Goal: Task Accomplishment & Management: Manage account settings

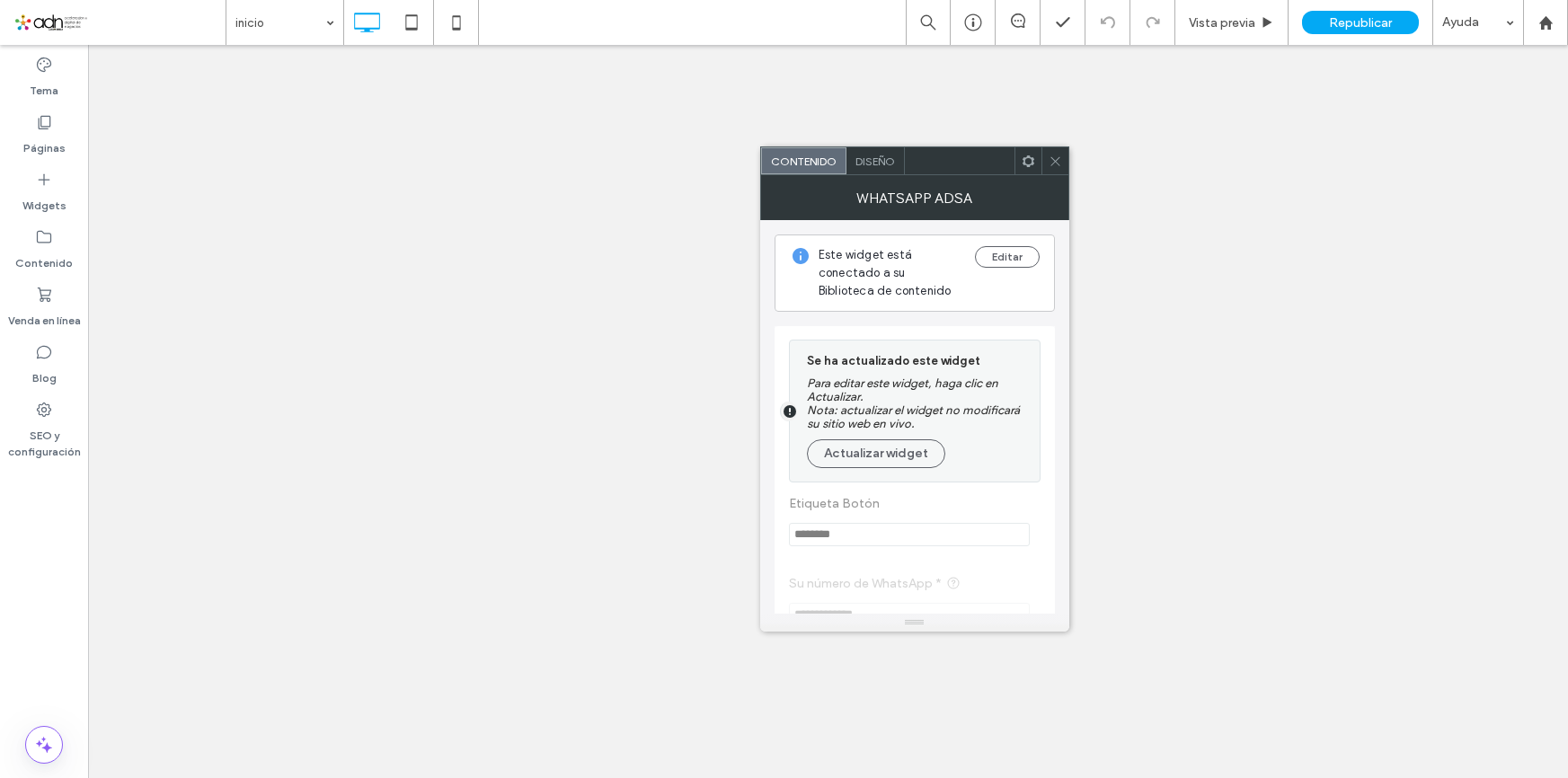
click at [1056, 151] on span at bounding box center [1055, 160] width 14 height 27
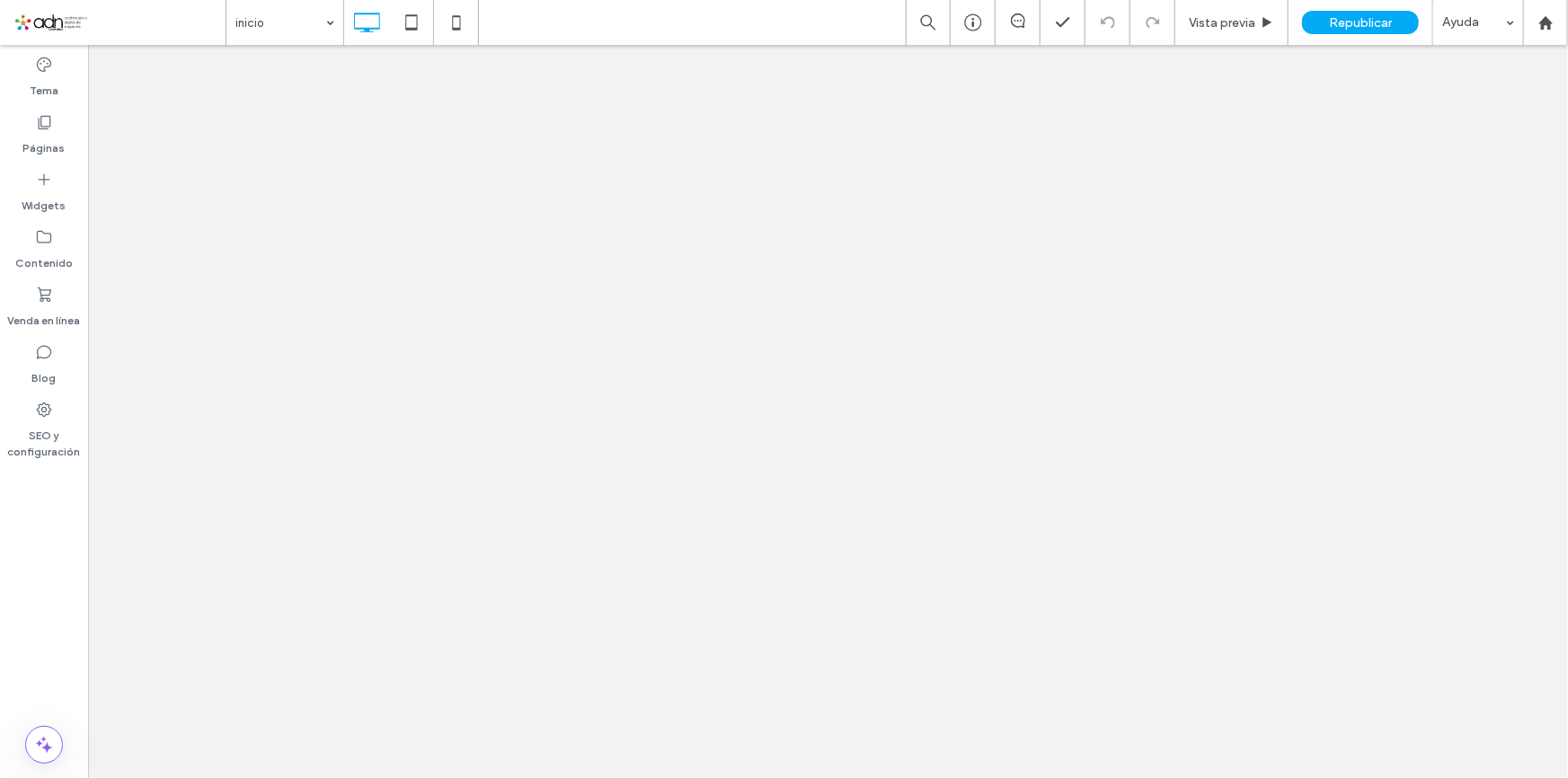
scroll to position [93, 0]
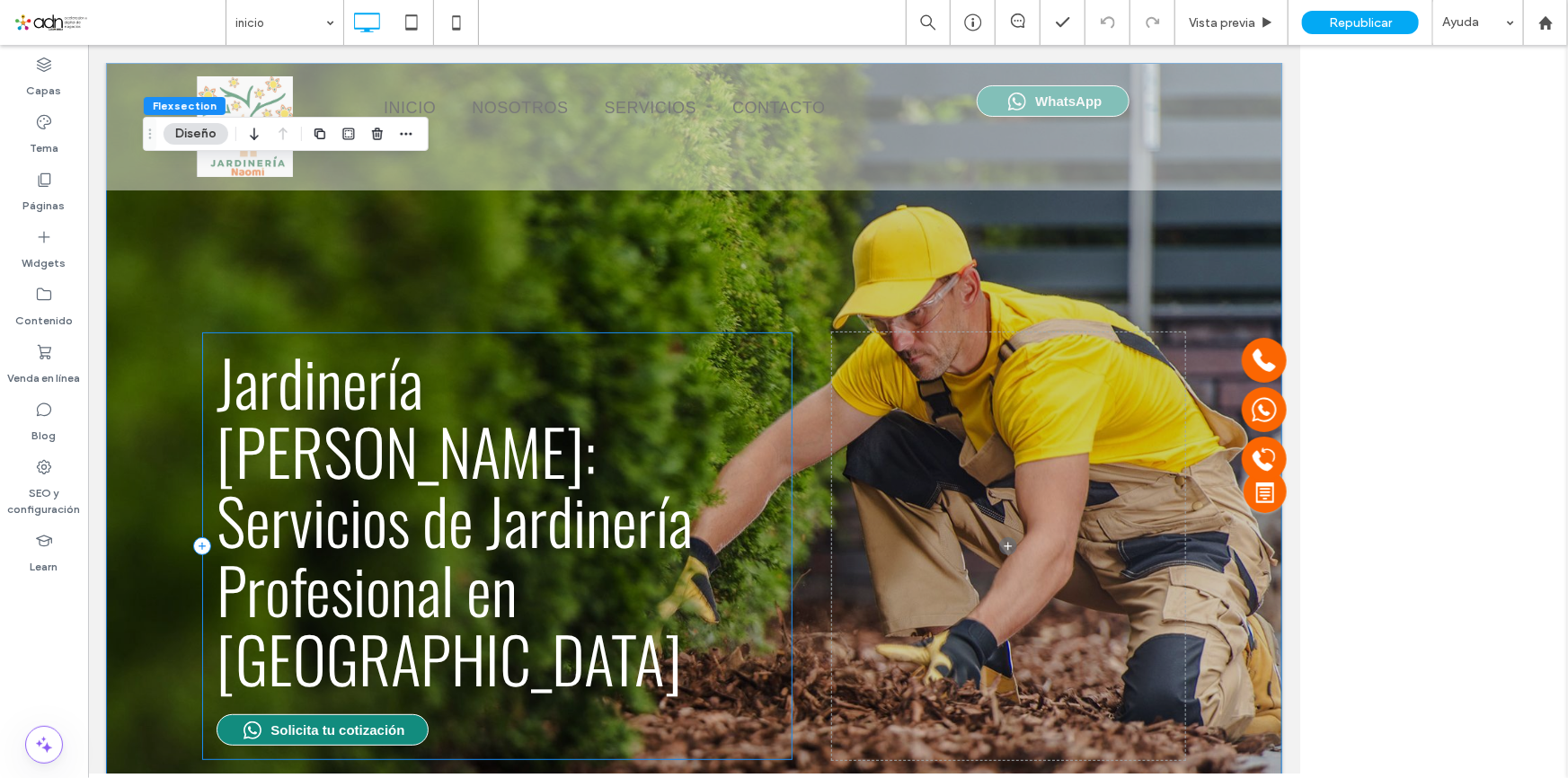
click at [466, 589] on div "Jardinería [PERSON_NAME]: Servicios de Jardinería Profesional en [GEOGRAPHIC_DA…" at bounding box center [496, 545] width 590 height 427
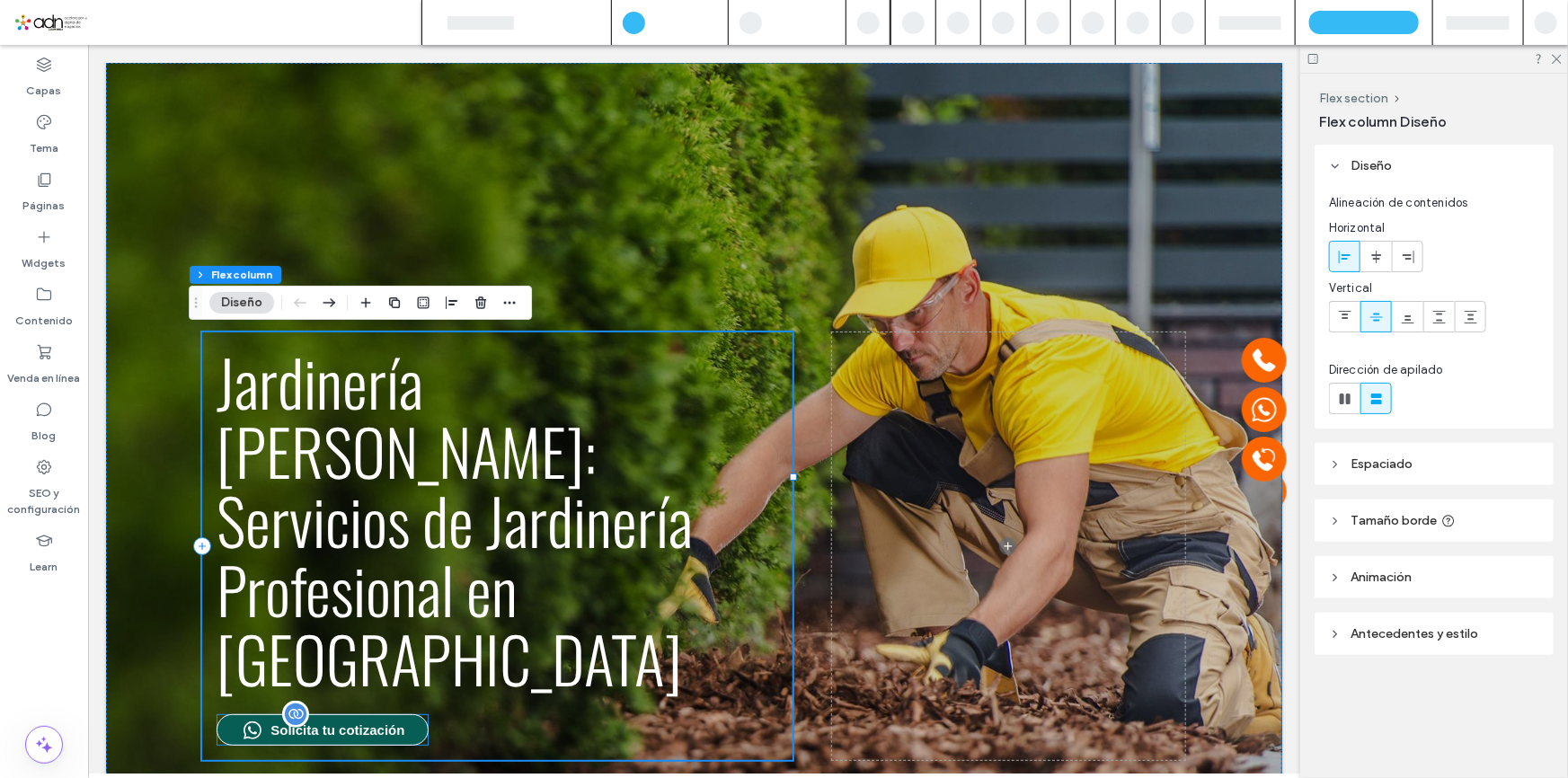
scroll to position [0, 0]
click at [346, 721] on span "Solicita tu cotización" at bounding box center [337, 728] width 133 height 15
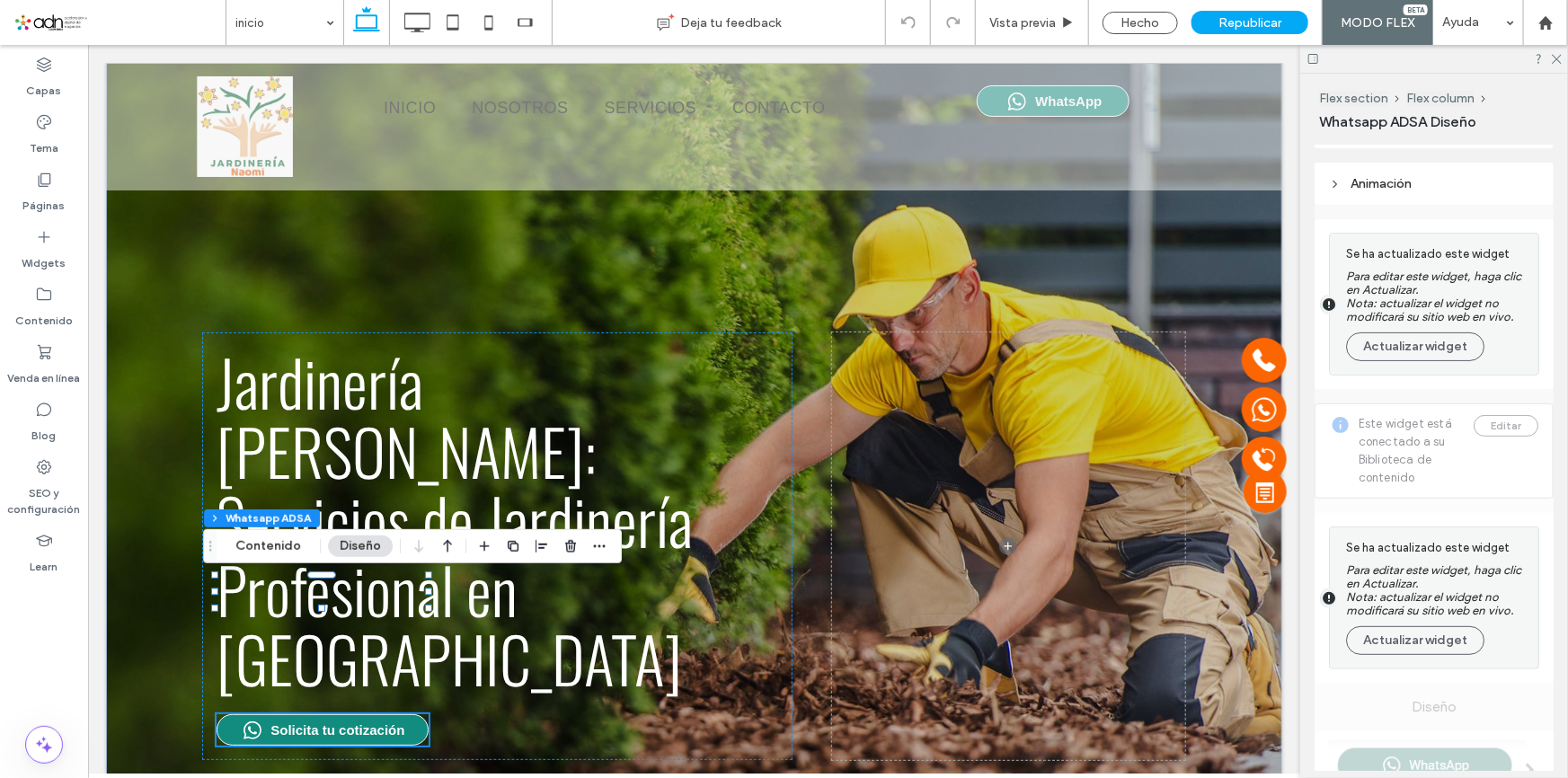
scroll to position [326, 0]
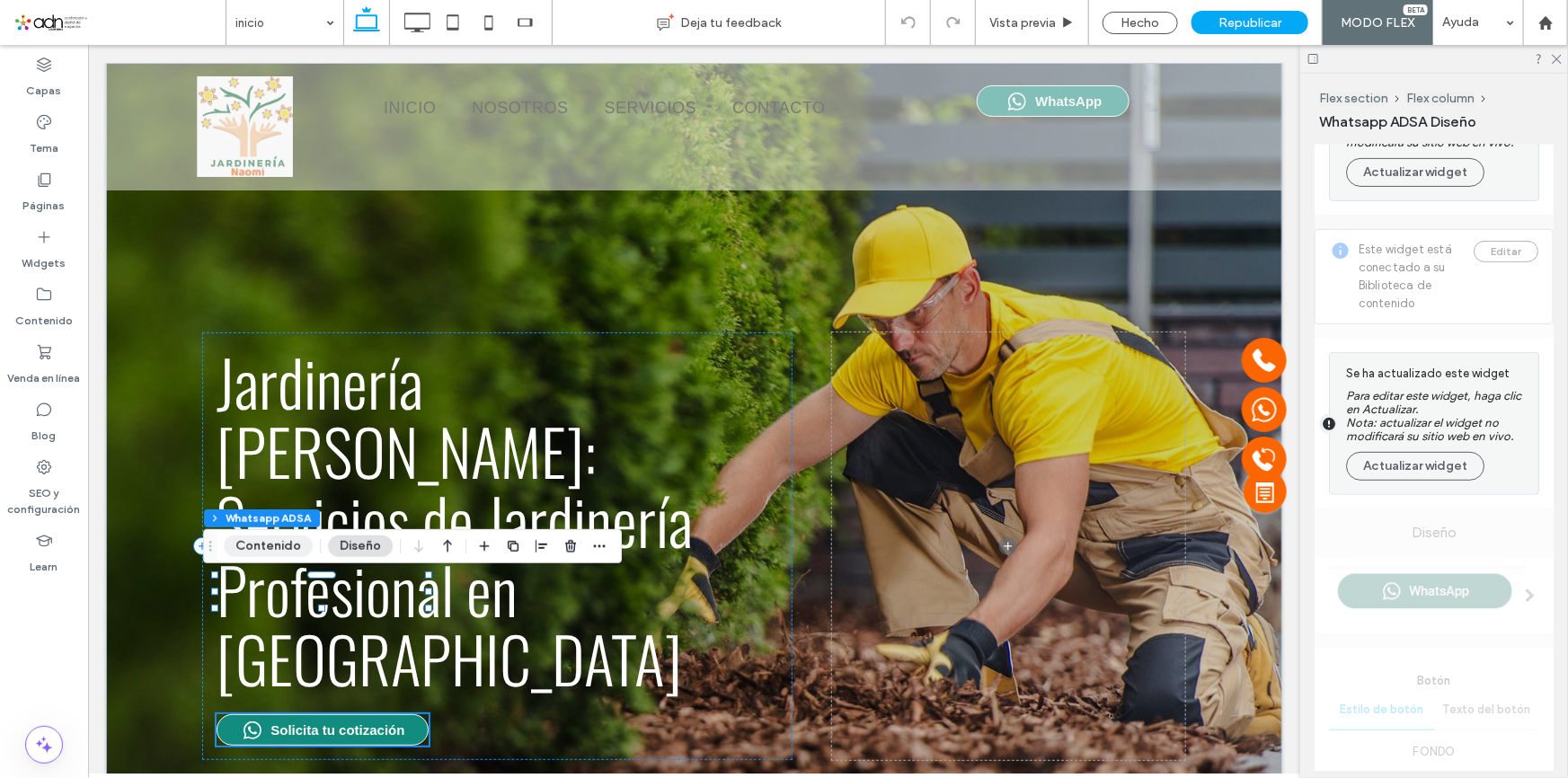
click at [268, 539] on button "Contenido" at bounding box center [268, 546] width 89 height 22
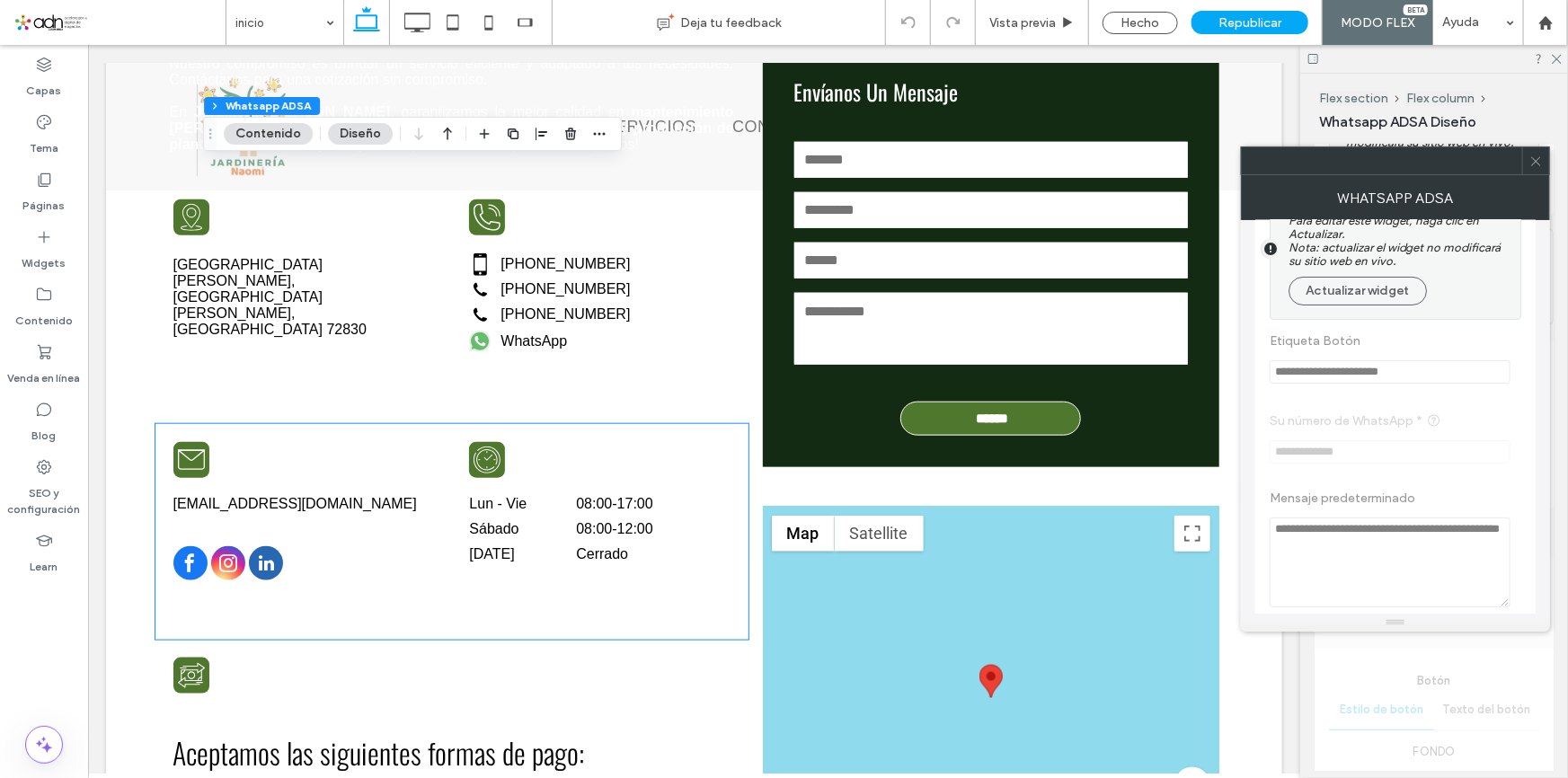
scroll to position [4083, 0]
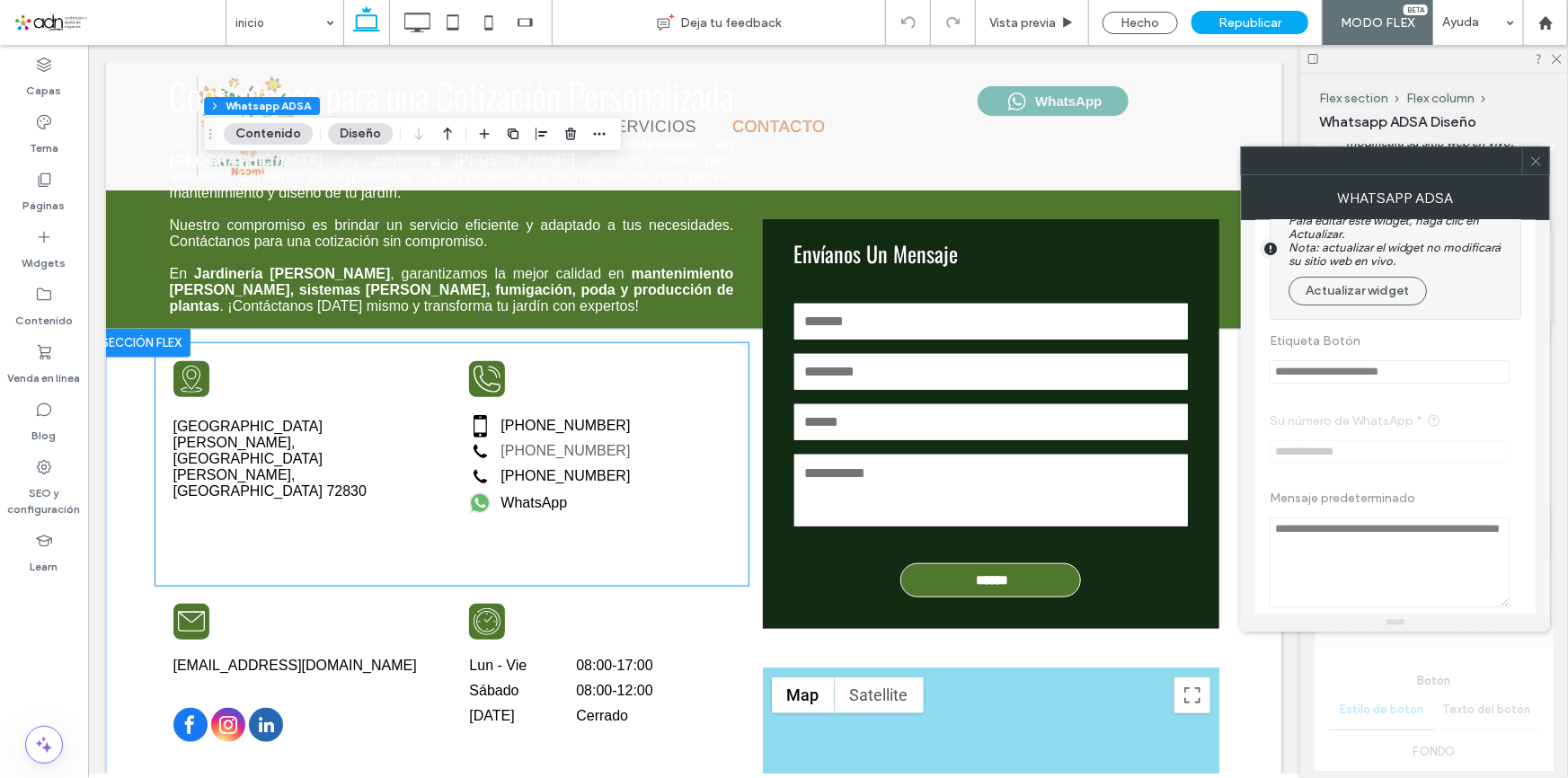
click at [550, 442] on label "[PHONE_NUMBER]" at bounding box center [564, 450] width 130 height 16
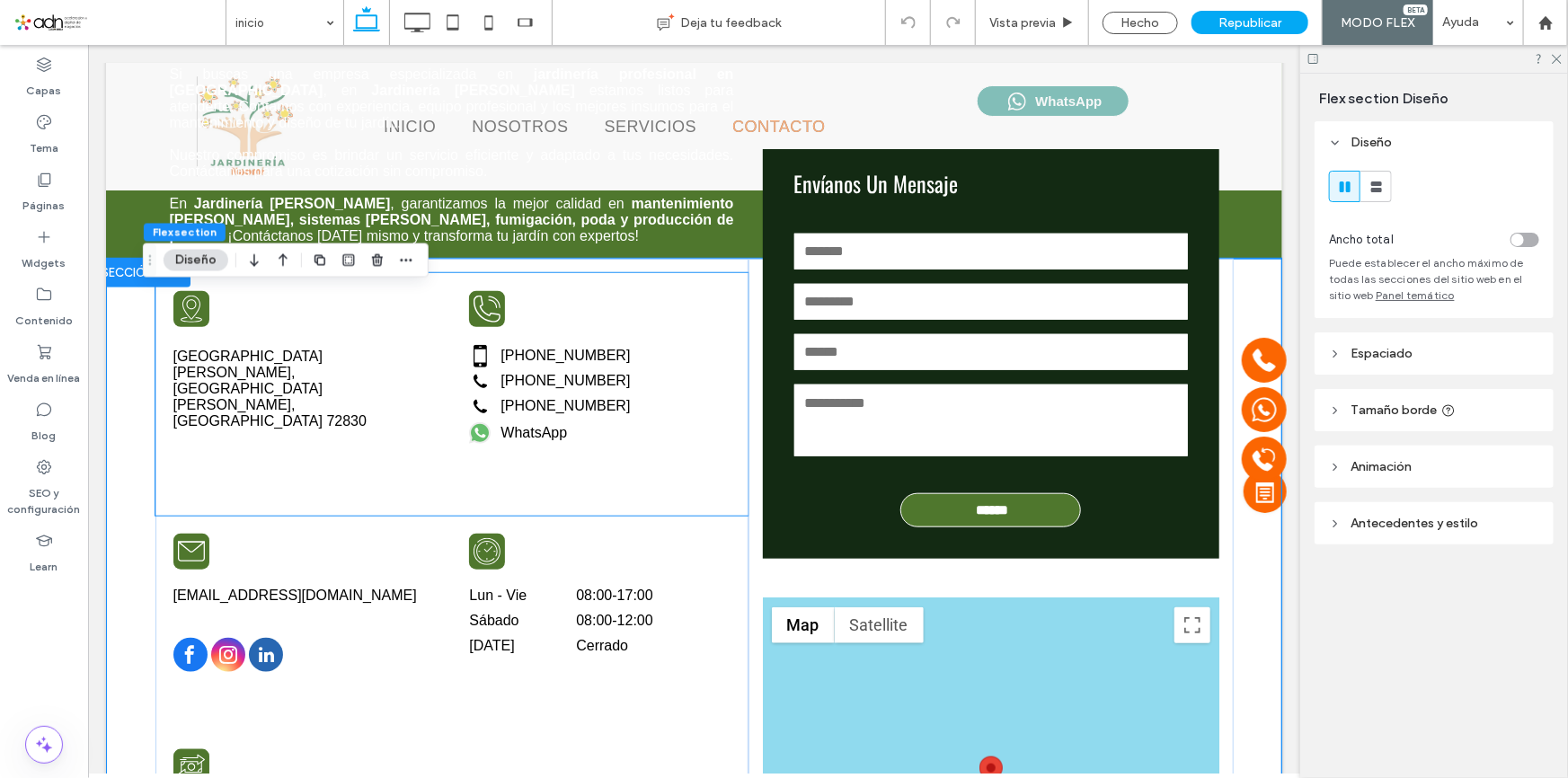
scroll to position [4009, 0]
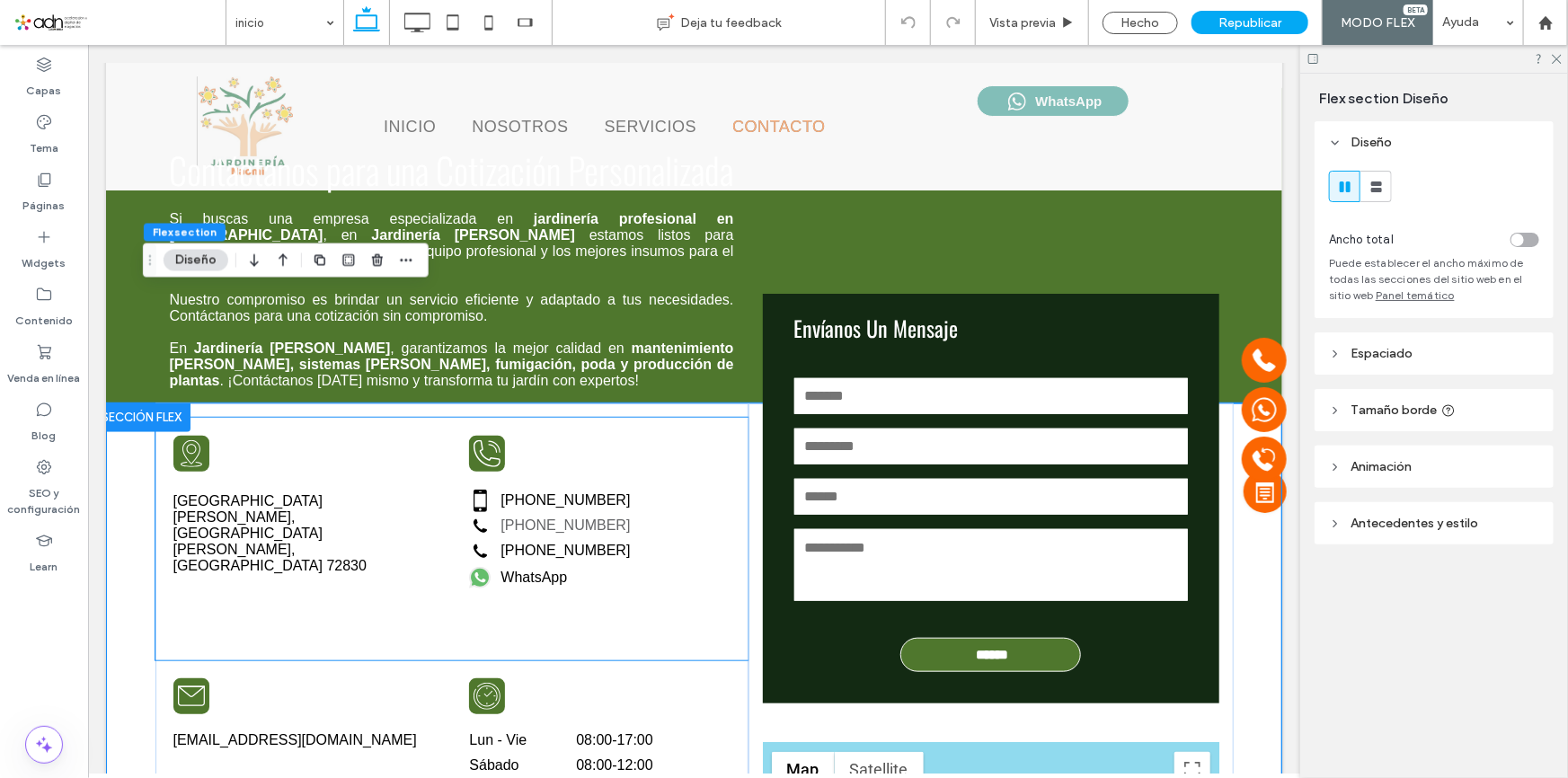
click at [506, 517] on label "[PHONE_NUMBER]" at bounding box center [564, 525] width 130 height 16
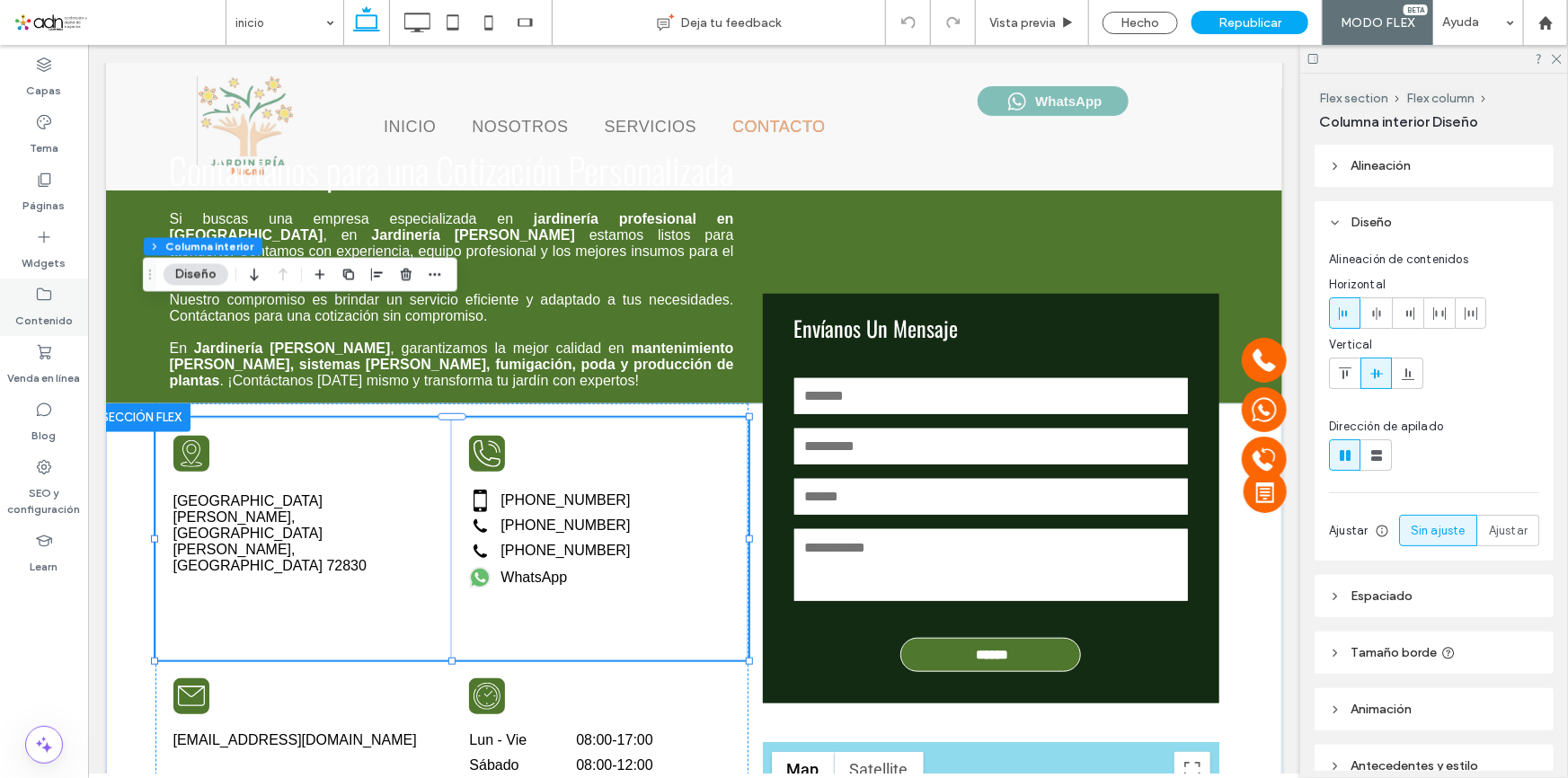
click at [44, 316] on label "Contenido" at bounding box center [44, 316] width 58 height 25
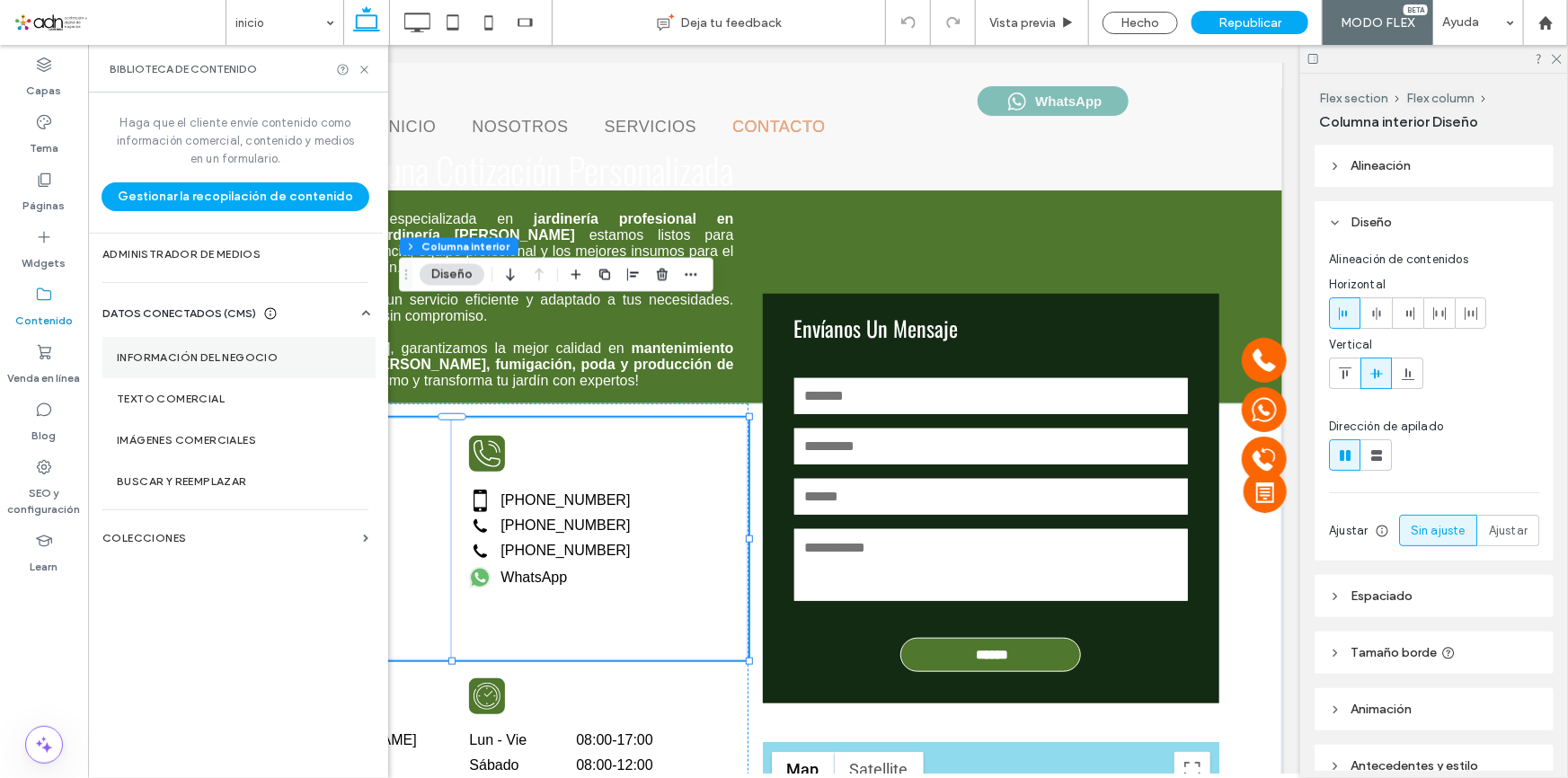
click at [203, 358] on label "Información del negocio" at bounding box center [238, 358] width 244 height 13
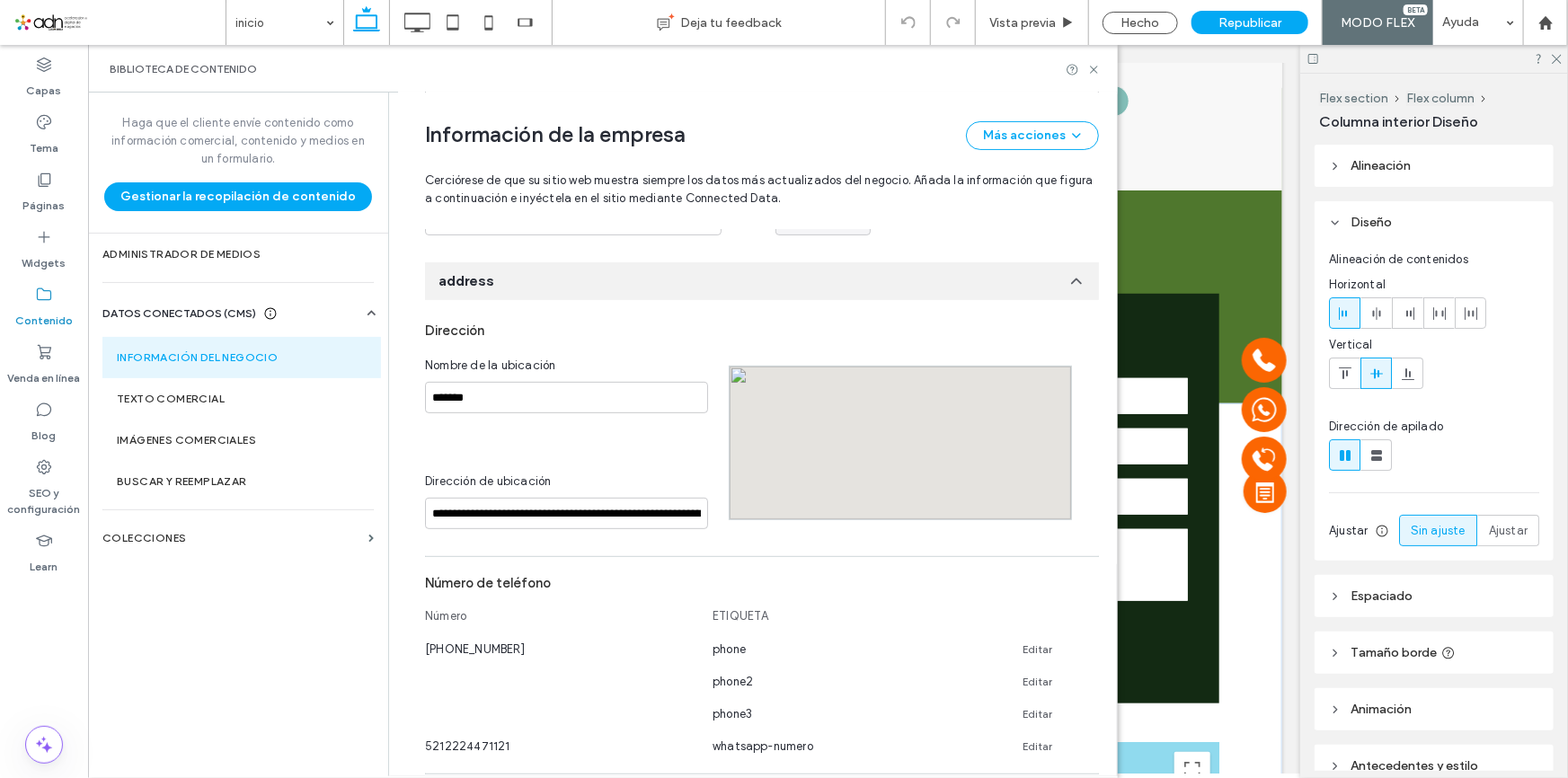
scroll to position [455, 0]
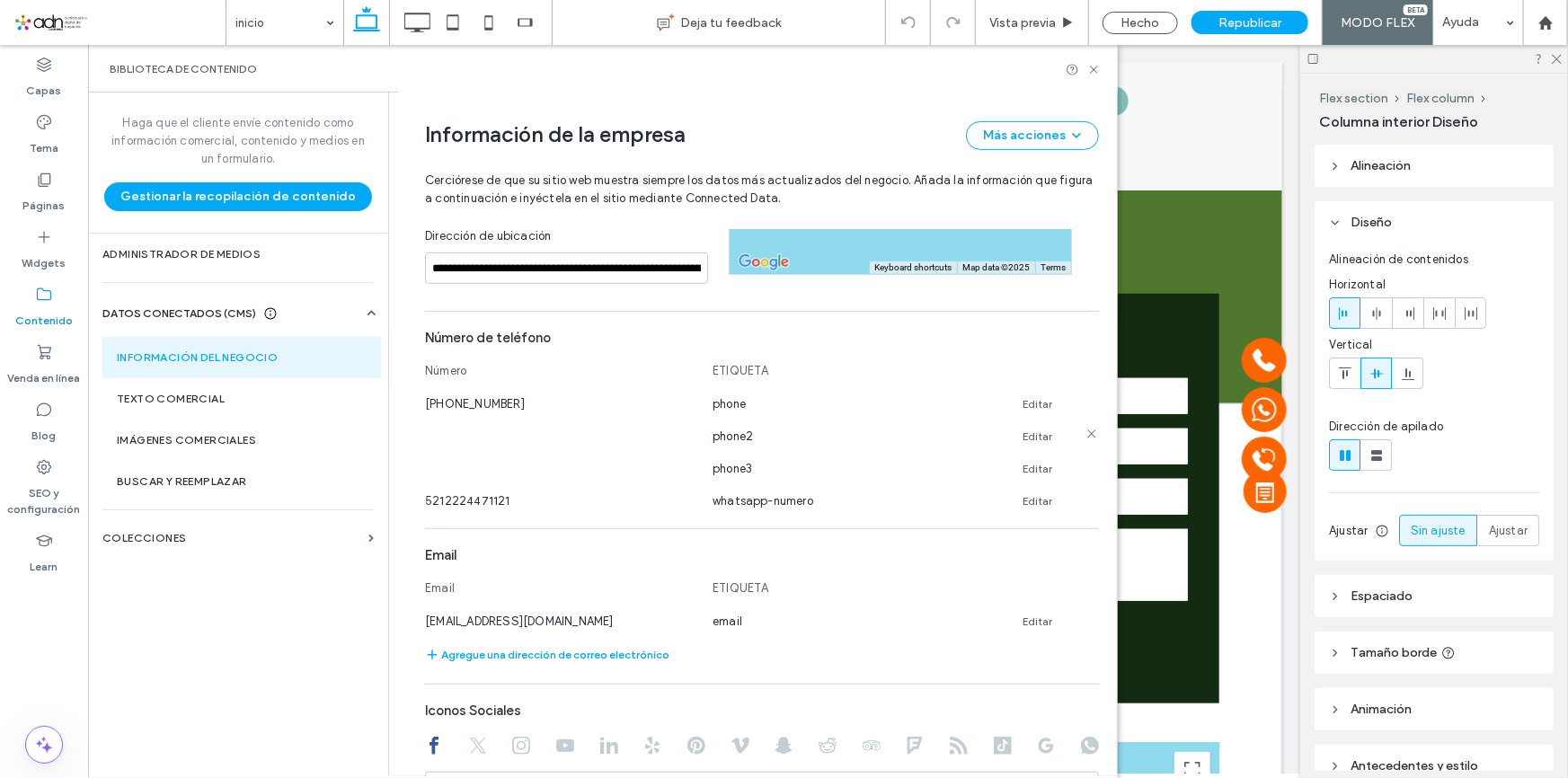
click at [1084, 426] on icon at bounding box center [1091, 433] width 14 height 14
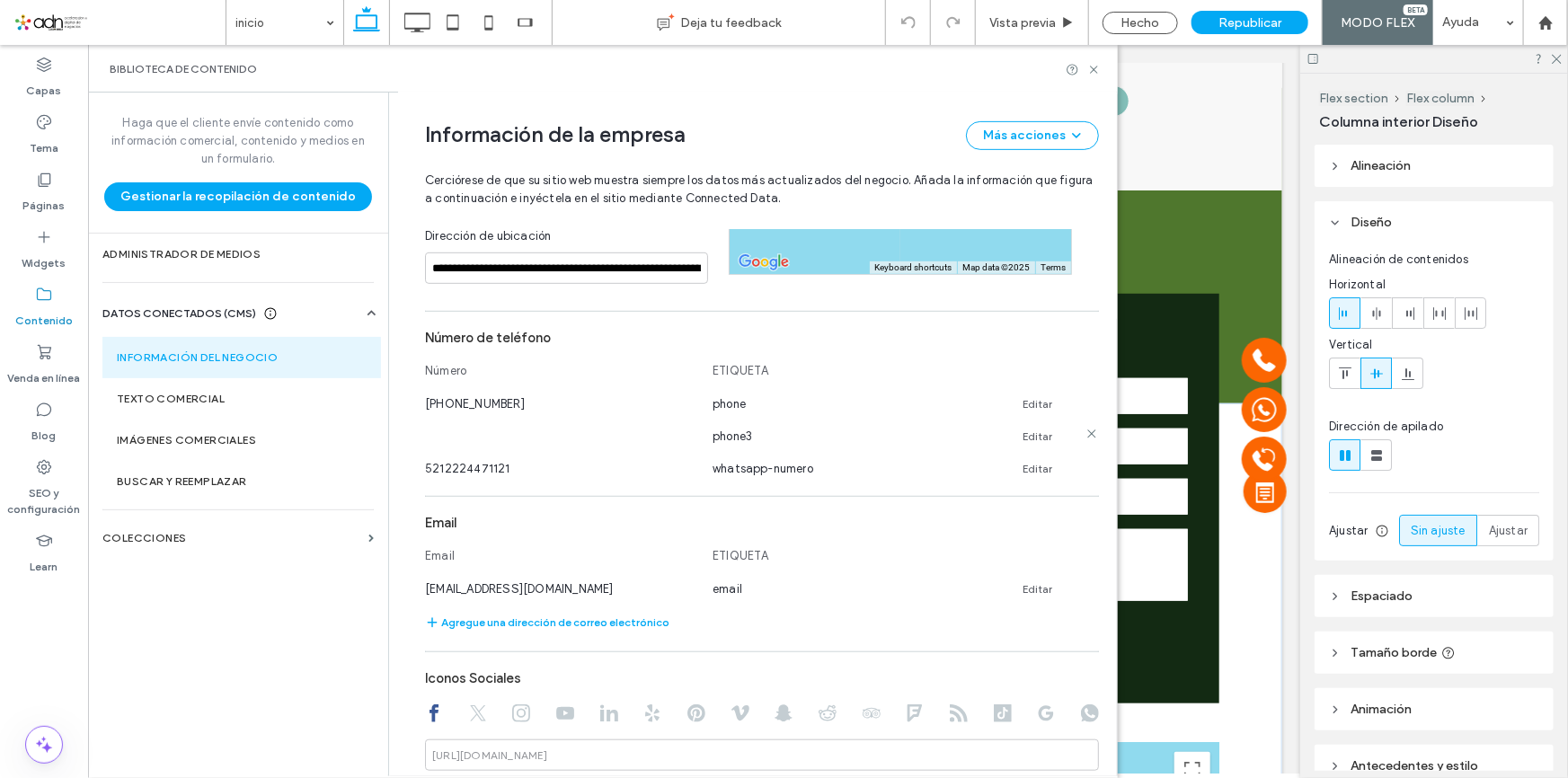
click at [1084, 426] on icon at bounding box center [1091, 433] width 14 height 14
click at [741, 394] on div "phone" at bounding box center [847, 403] width 270 height 19
click at [1011, 394] on div "[PHONE_NUMBER] phone Editar" at bounding box center [746, 403] width 642 height 19
click at [1033, 397] on link "Editar" at bounding box center [1037, 404] width 30 height 14
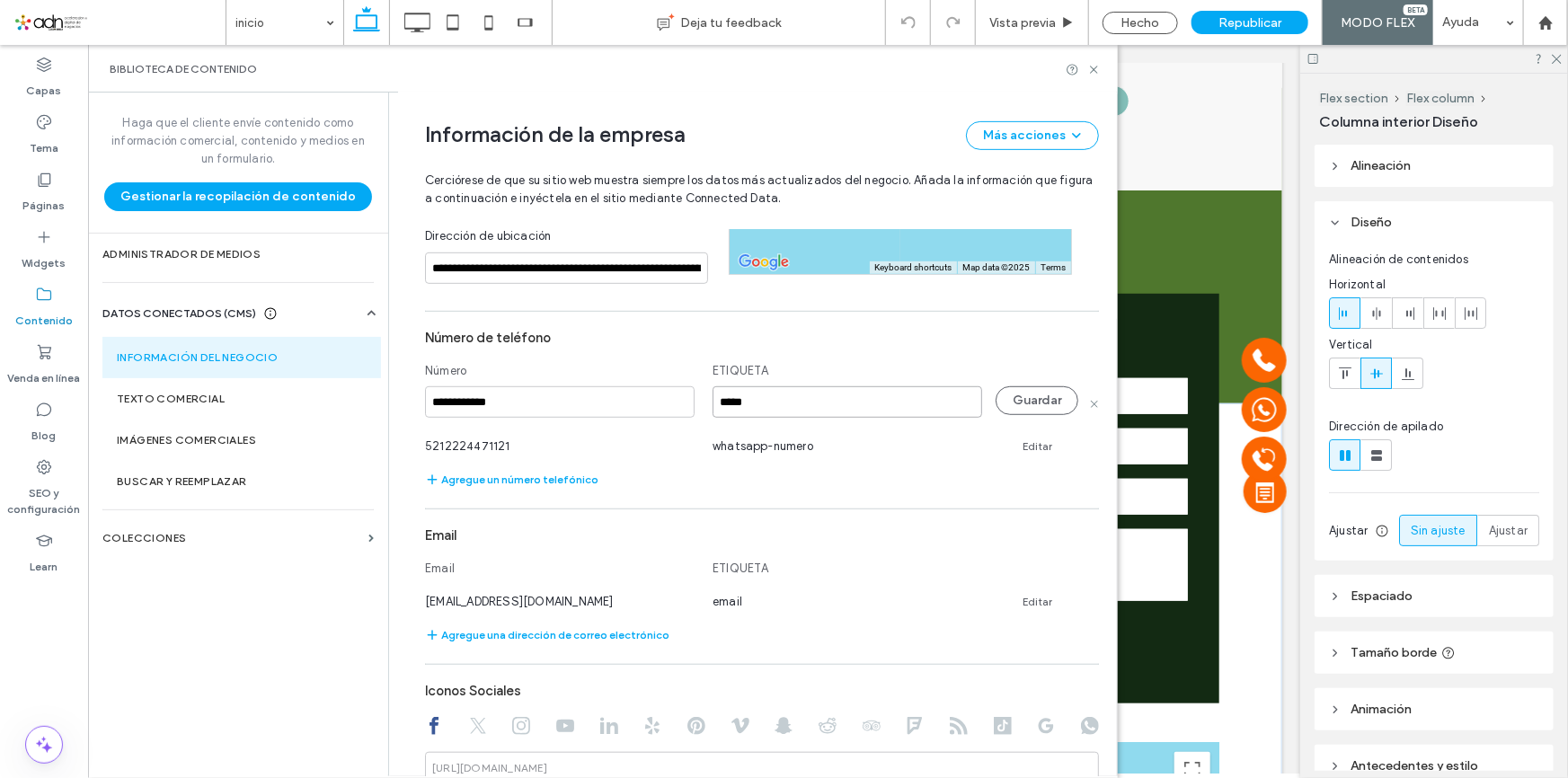
drag, startPoint x: 819, startPoint y: 393, endPoint x: 629, endPoint y: 399, distance: 190.1
click at [636, 399] on section "**********" at bounding box center [762, 405] width 673 height 169
type input "********"
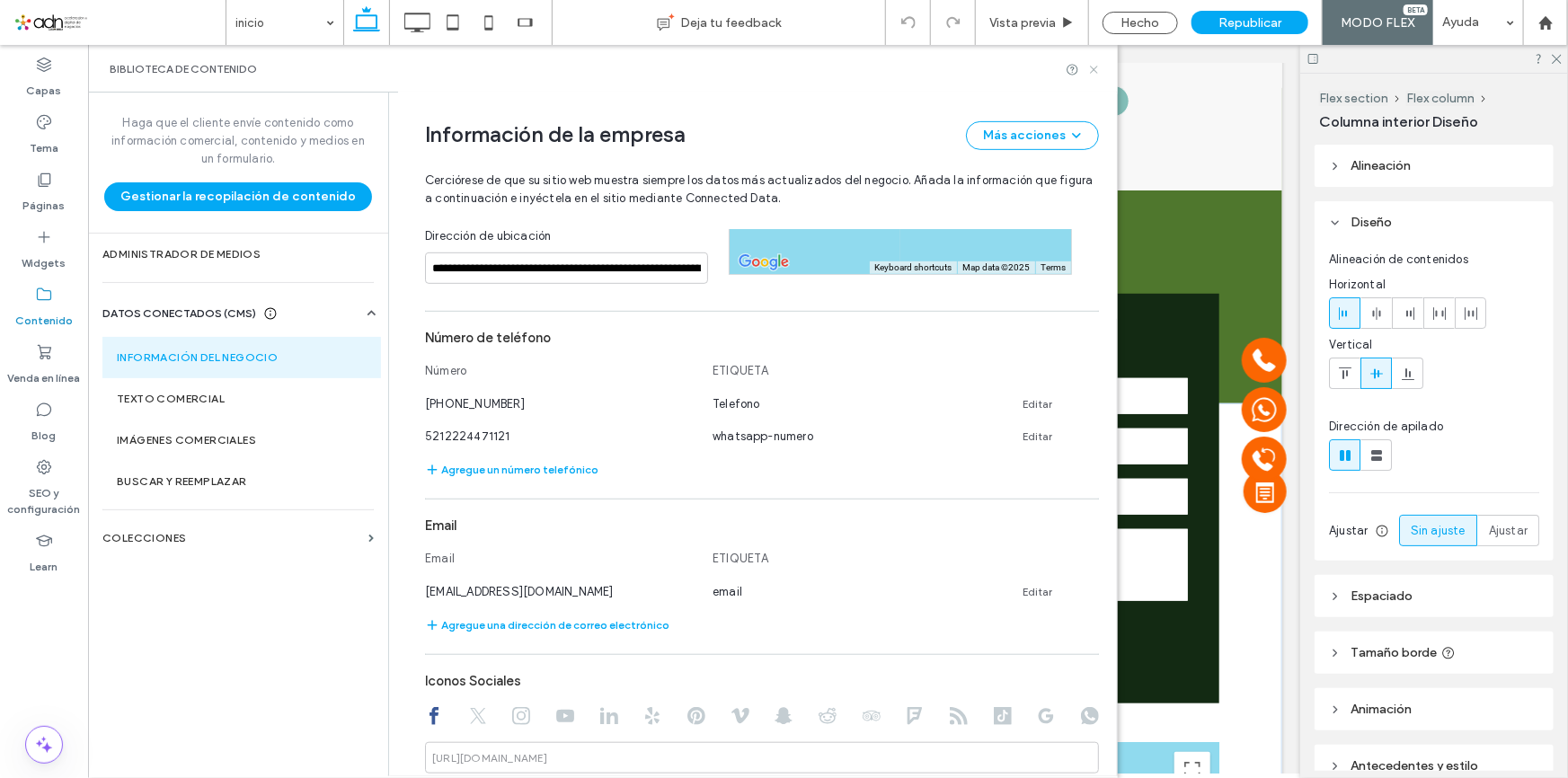
click at [1093, 70] on icon at bounding box center [1094, 70] width 14 height 14
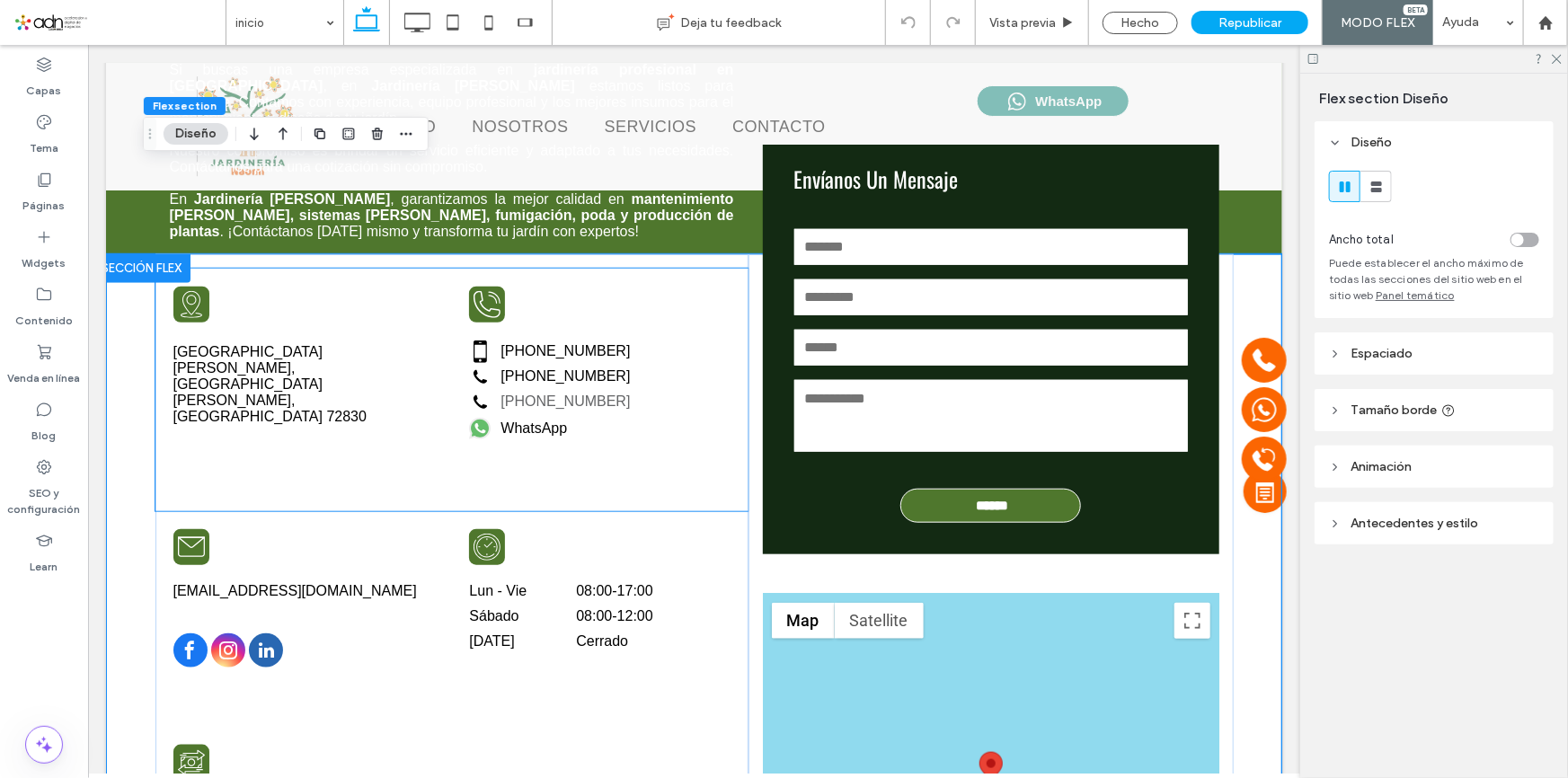
scroll to position [0, 0]
click at [521, 368] on label "[PHONE_NUMBER]" at bounding box center [564, 376] width 130 height 16
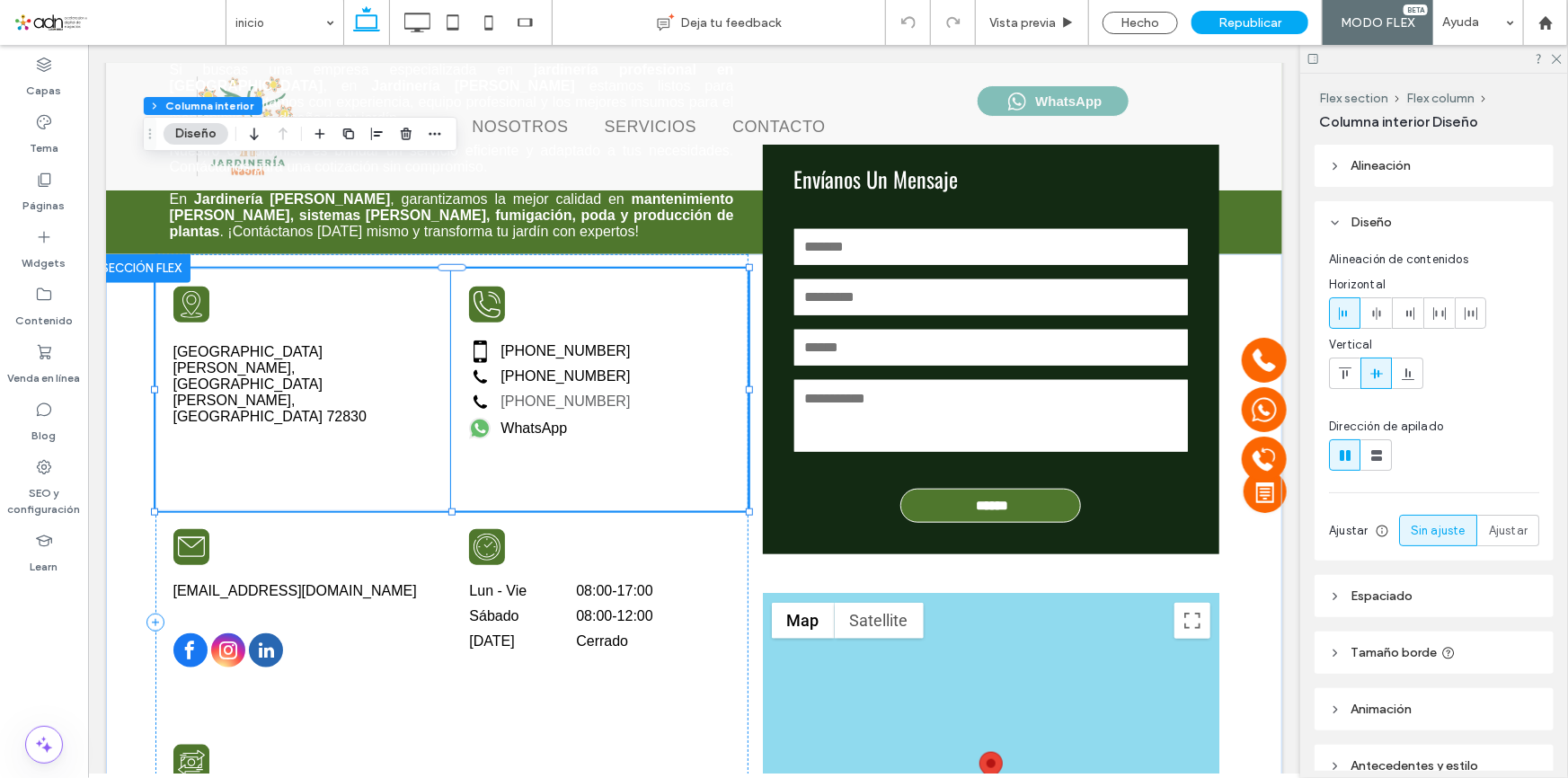
click at [536, 392] on label "[PHONE_NUMBER]" at bounding box center [564, 400] width 130 height 16
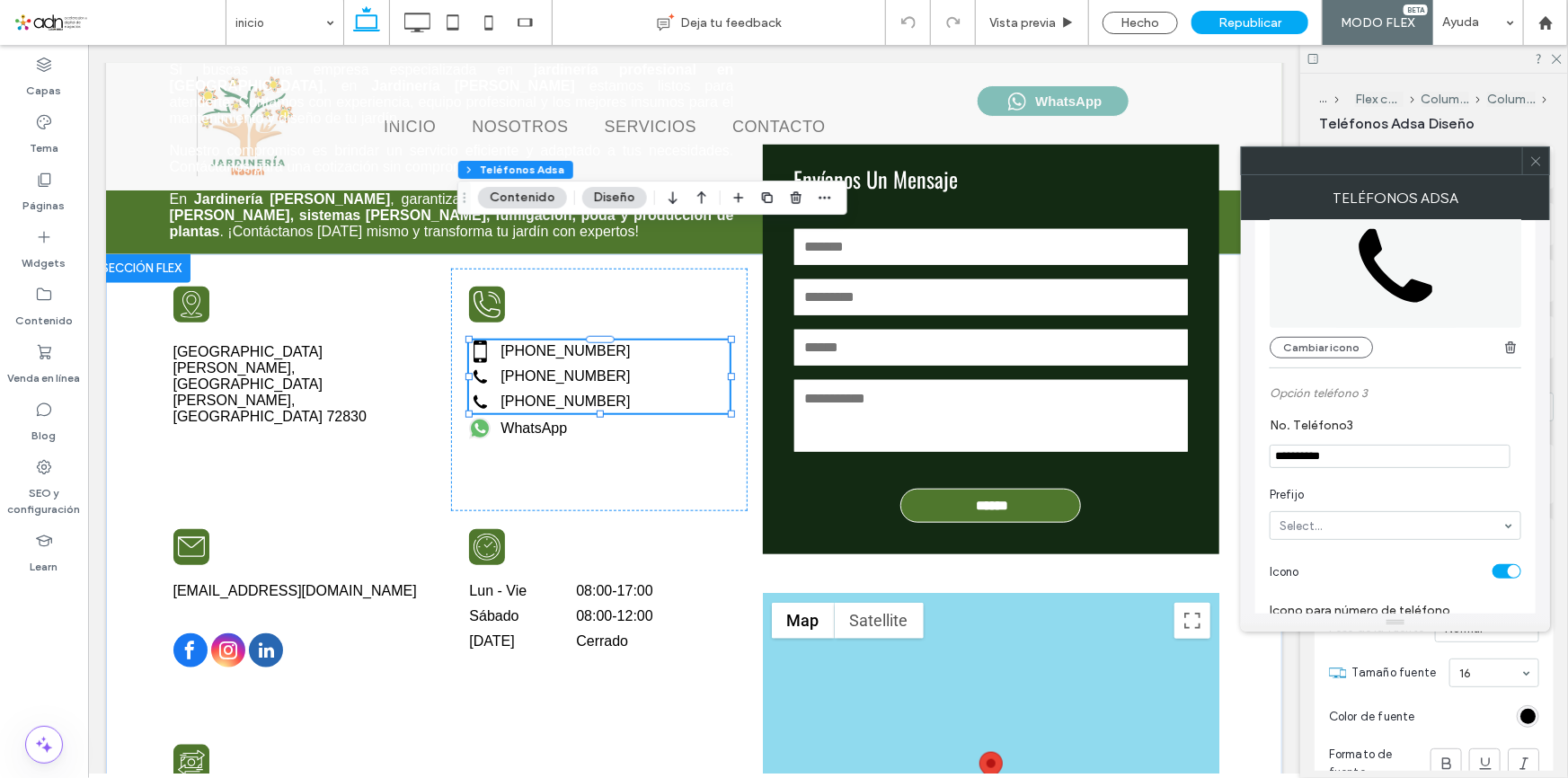
scroll to position [735, 0]
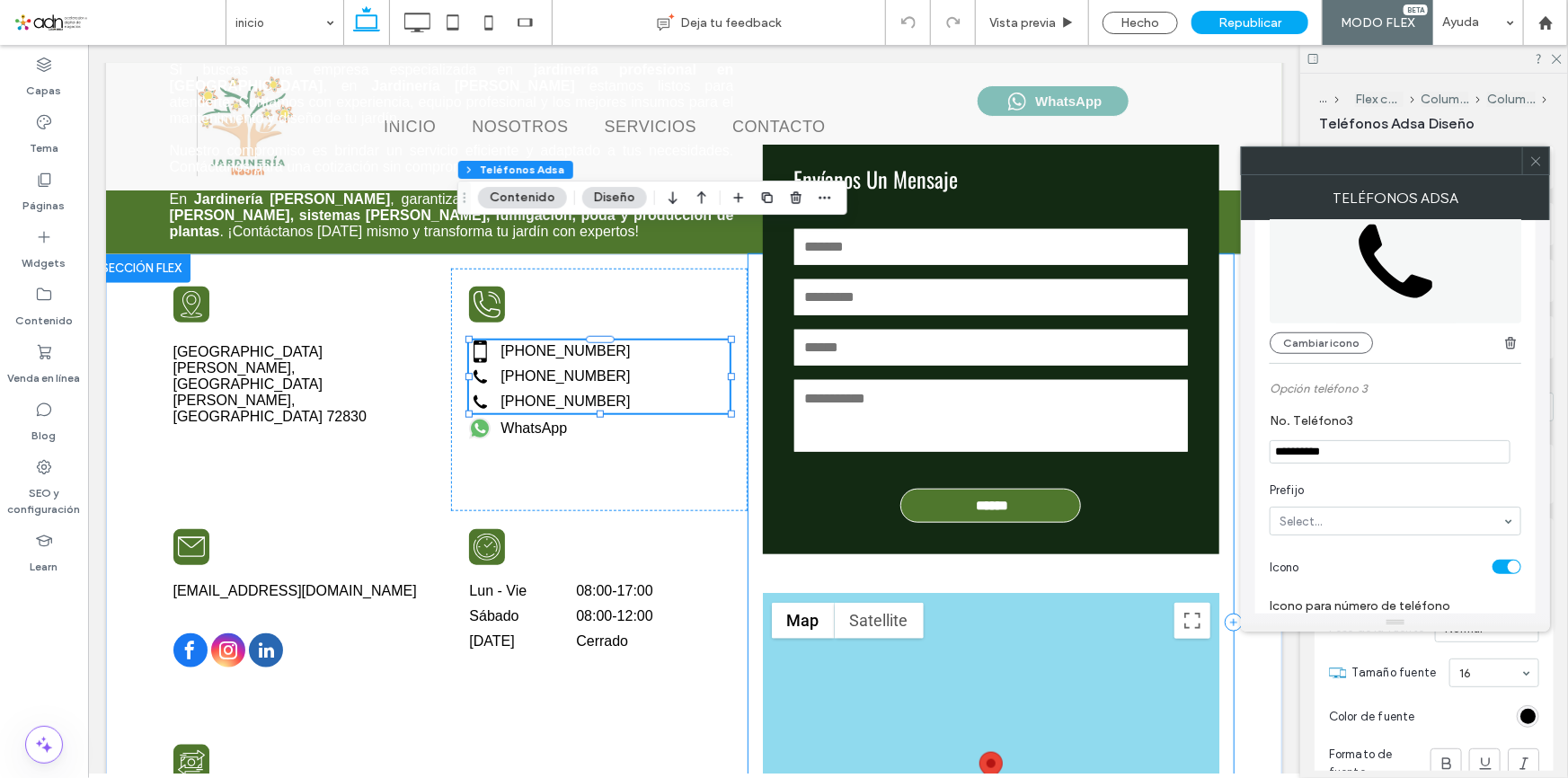
drag, startPoint x: 1486, startPoint y: 507, endPoint x: 1121, endPoint y: 481, distance: 365.9
click at [1501, 341] on span "button" at bounding box center [1510, 344] width 22 height 22
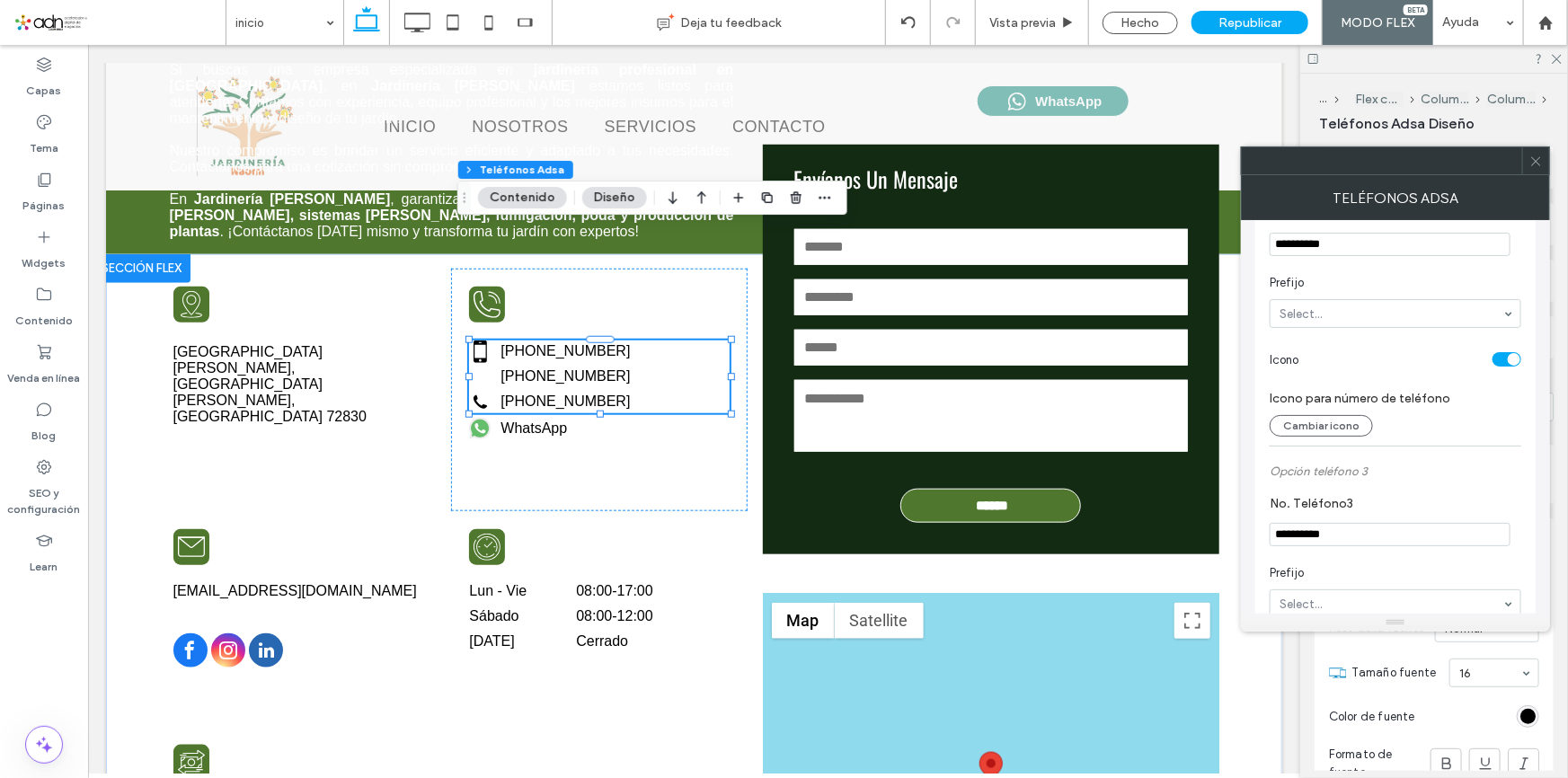
scroll to position [512, 0]
click at [1490, 372] on section "Icono" at bounding box center [1395, 357] width 252 height 45
click at [1507, 364] on div "toggle" at bounding box center [1513, 358] width 13 height 13
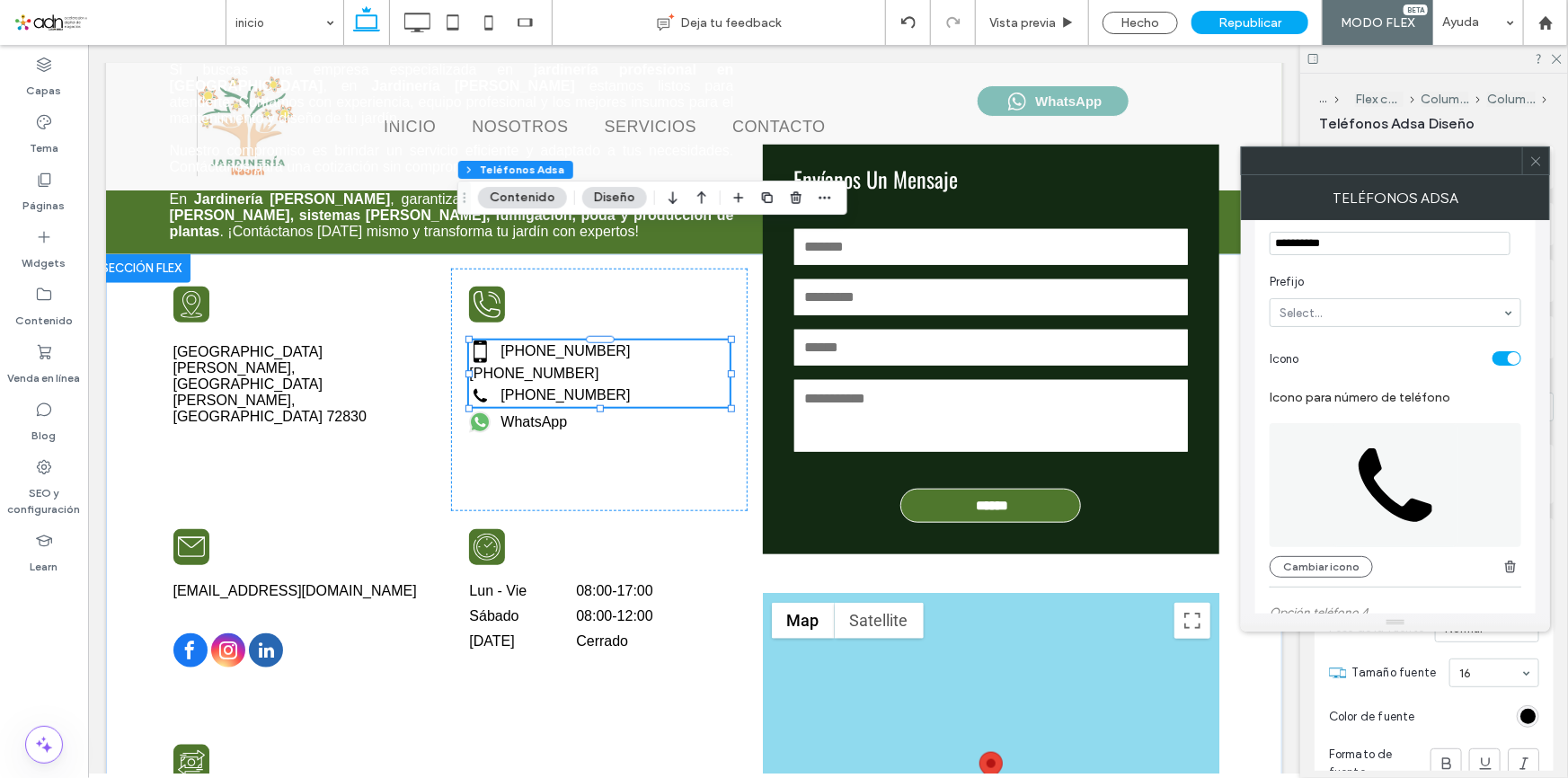
scroll to position [756, 0]
click at [1502, 356] on div "toggle" at bounding box center [1506, 349] width 29 height 14
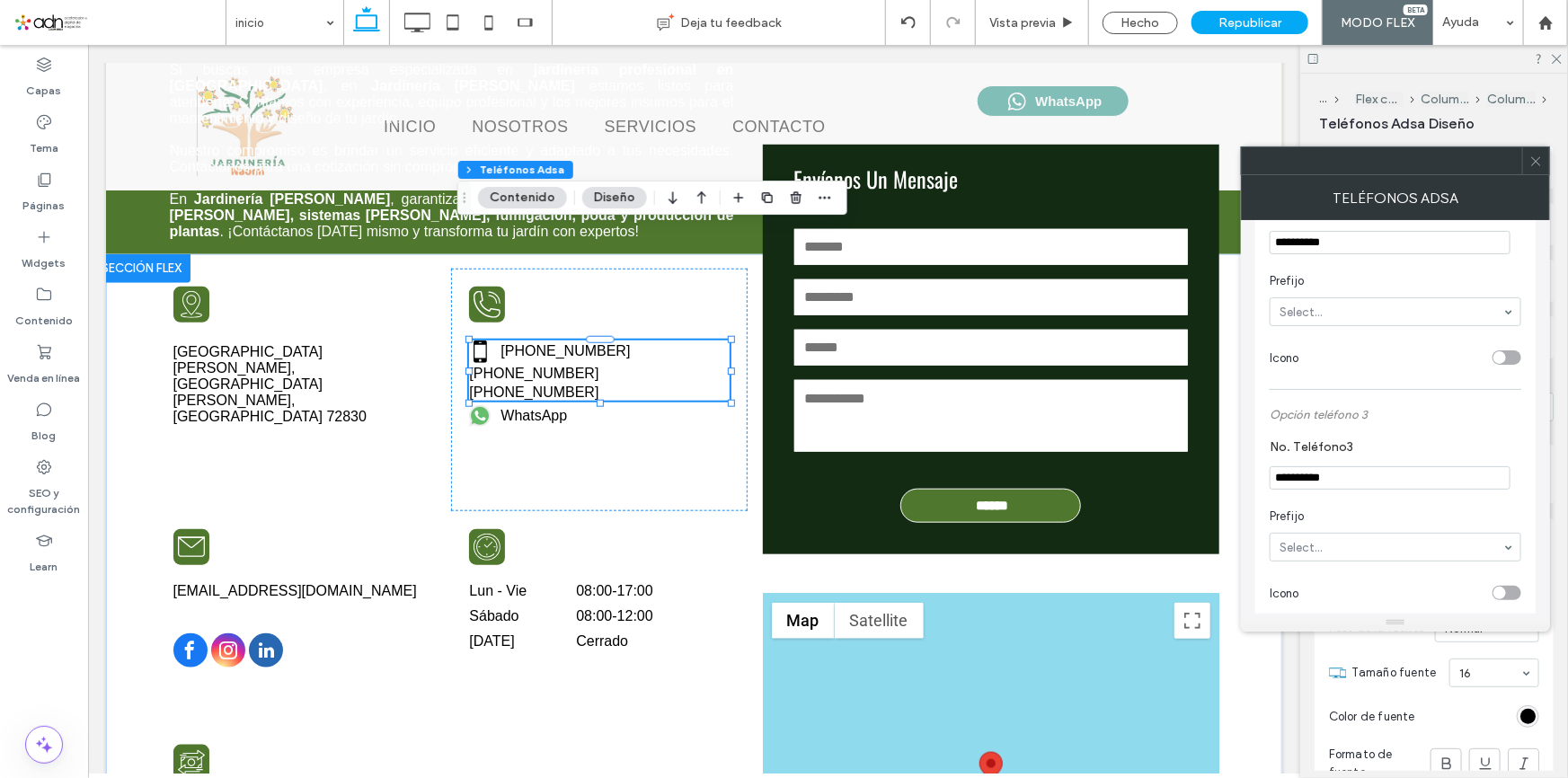
scroll to position [593, 0]
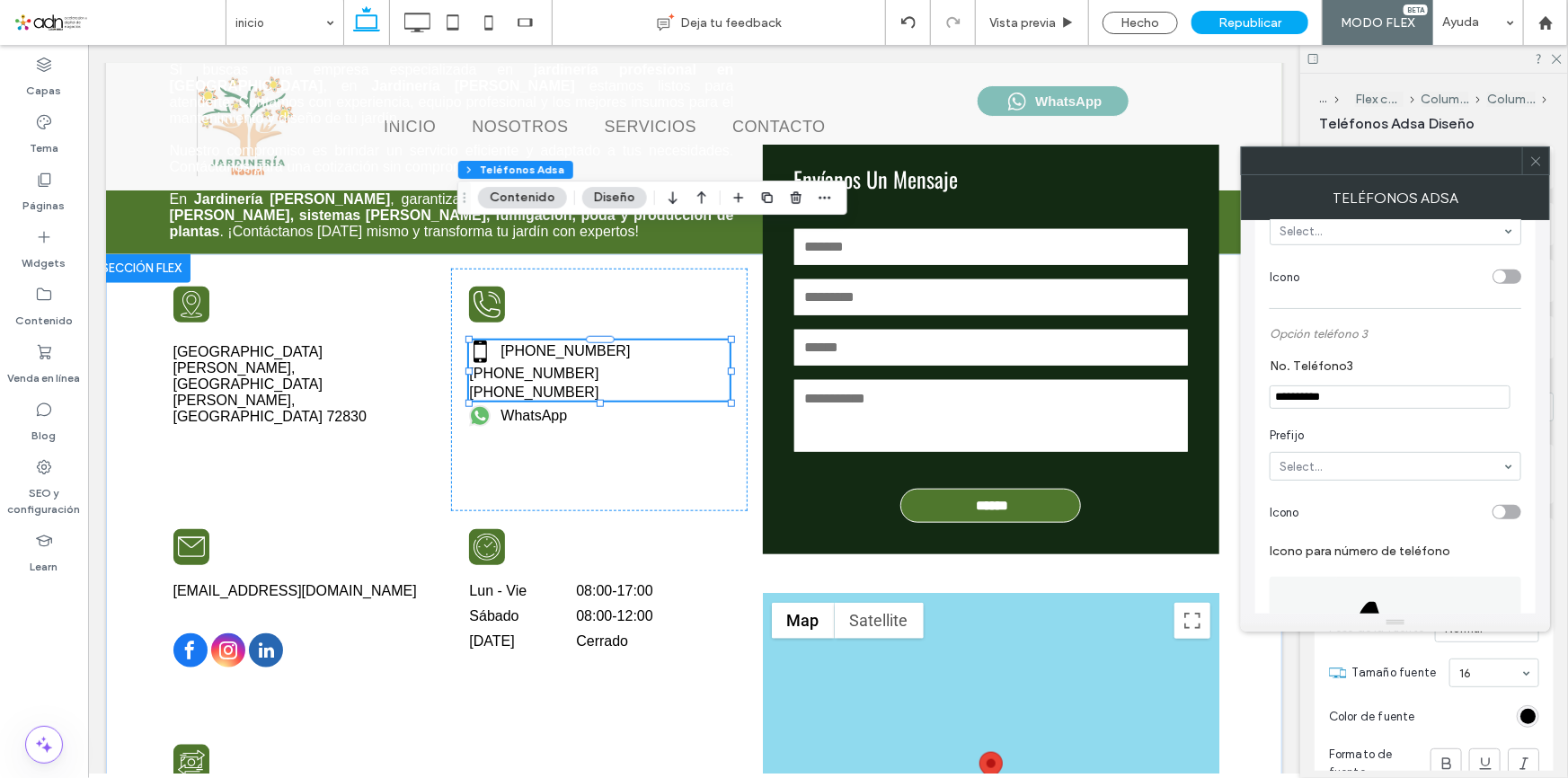
drag, startPoint x: 1486, startPoint y: 440, endPoint x: 1149, endPoint y: 413, distance: 338.1
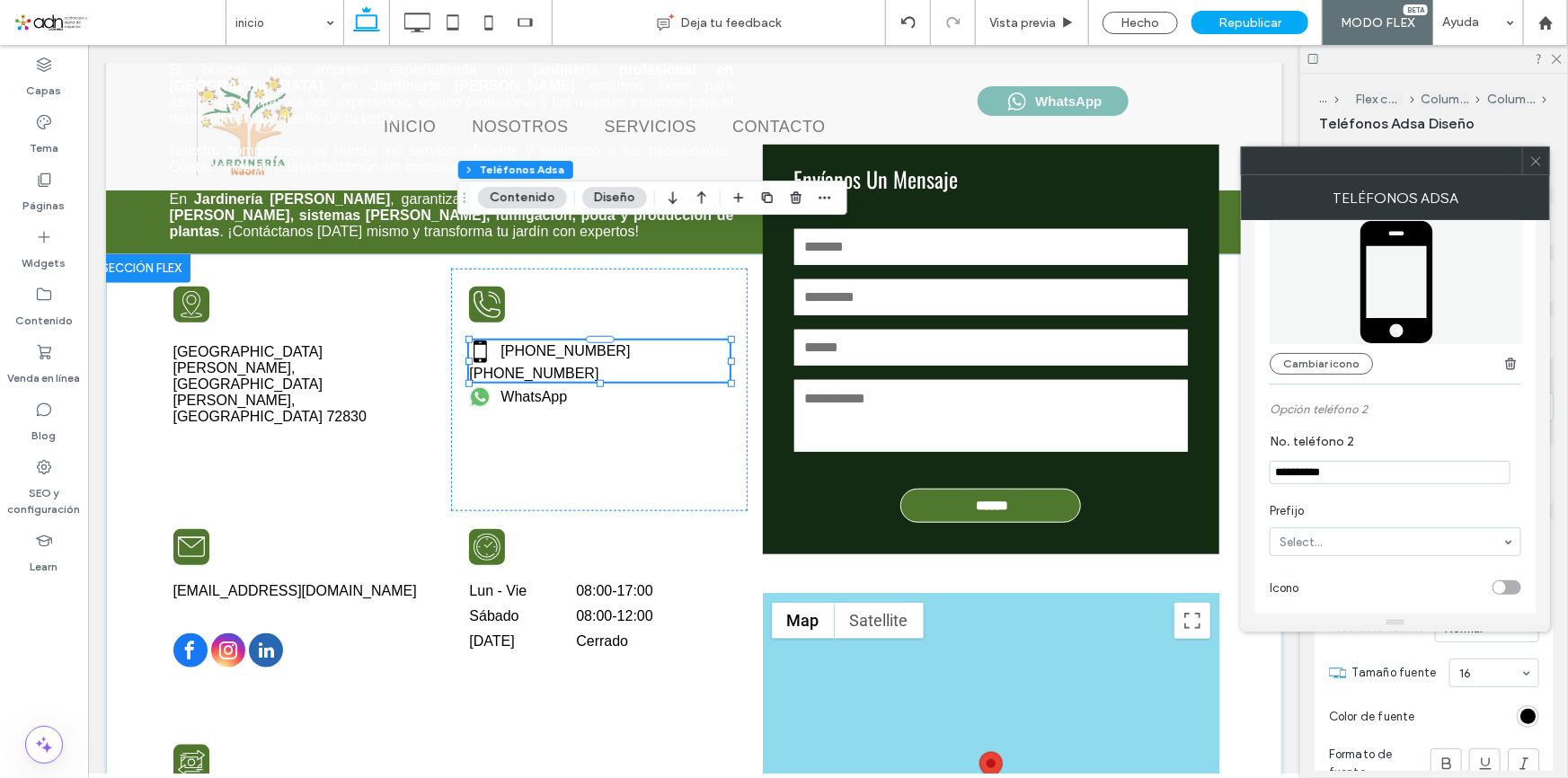
scroll to position [267, 0]
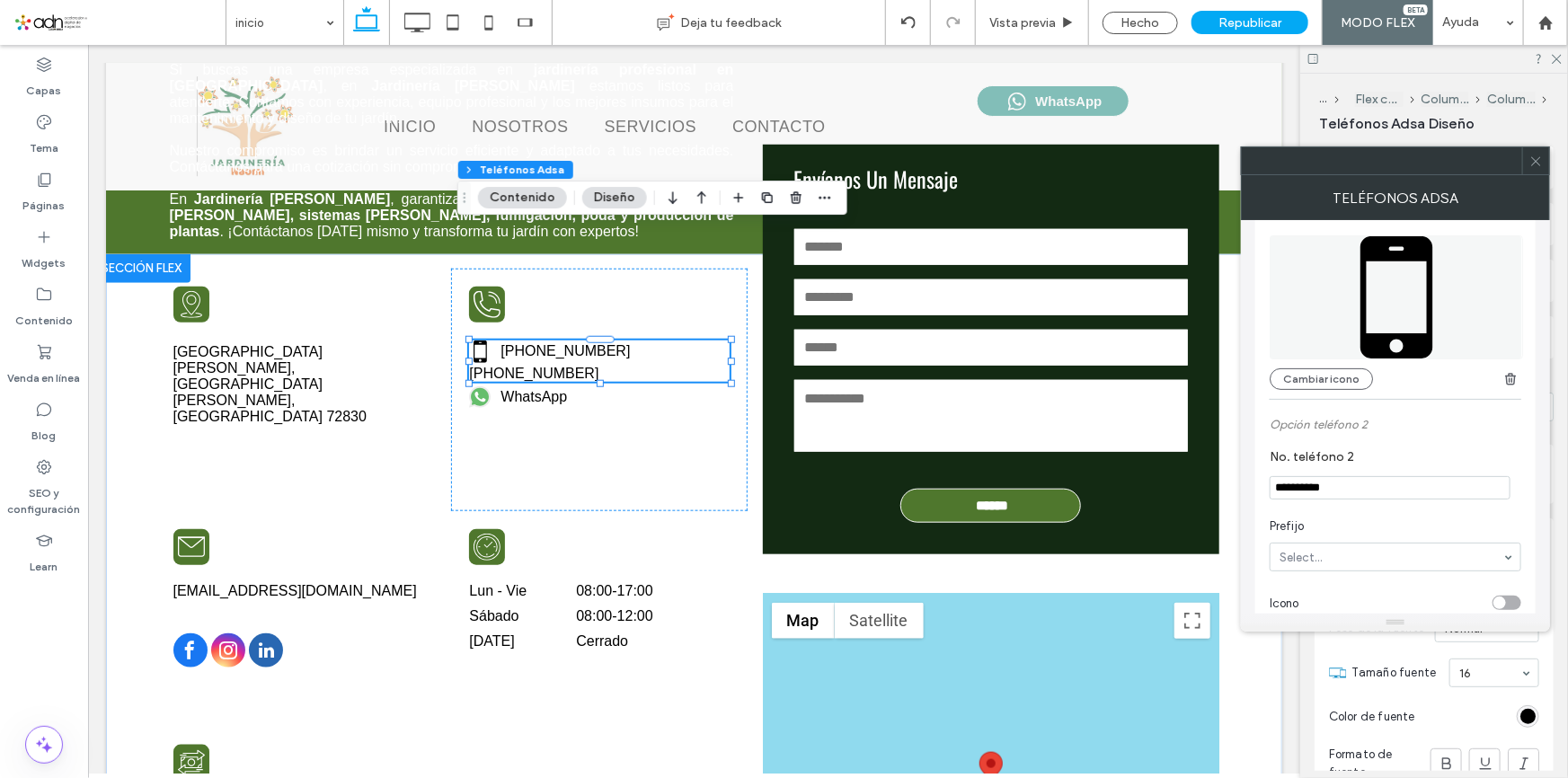
drag, startPoint x: 1387, startPoint y: 469, endPoint x: 1369, endPoint y: 474, distance: 18.7
click at [1374, 469] on label "No. teléfono 2" at bounding box center [1391, 459] width 244 height 20
drag, startPoint x: 1458, startPoint y: 536, endPoint x: 1113, endPoint y: 489, distance: 348.2
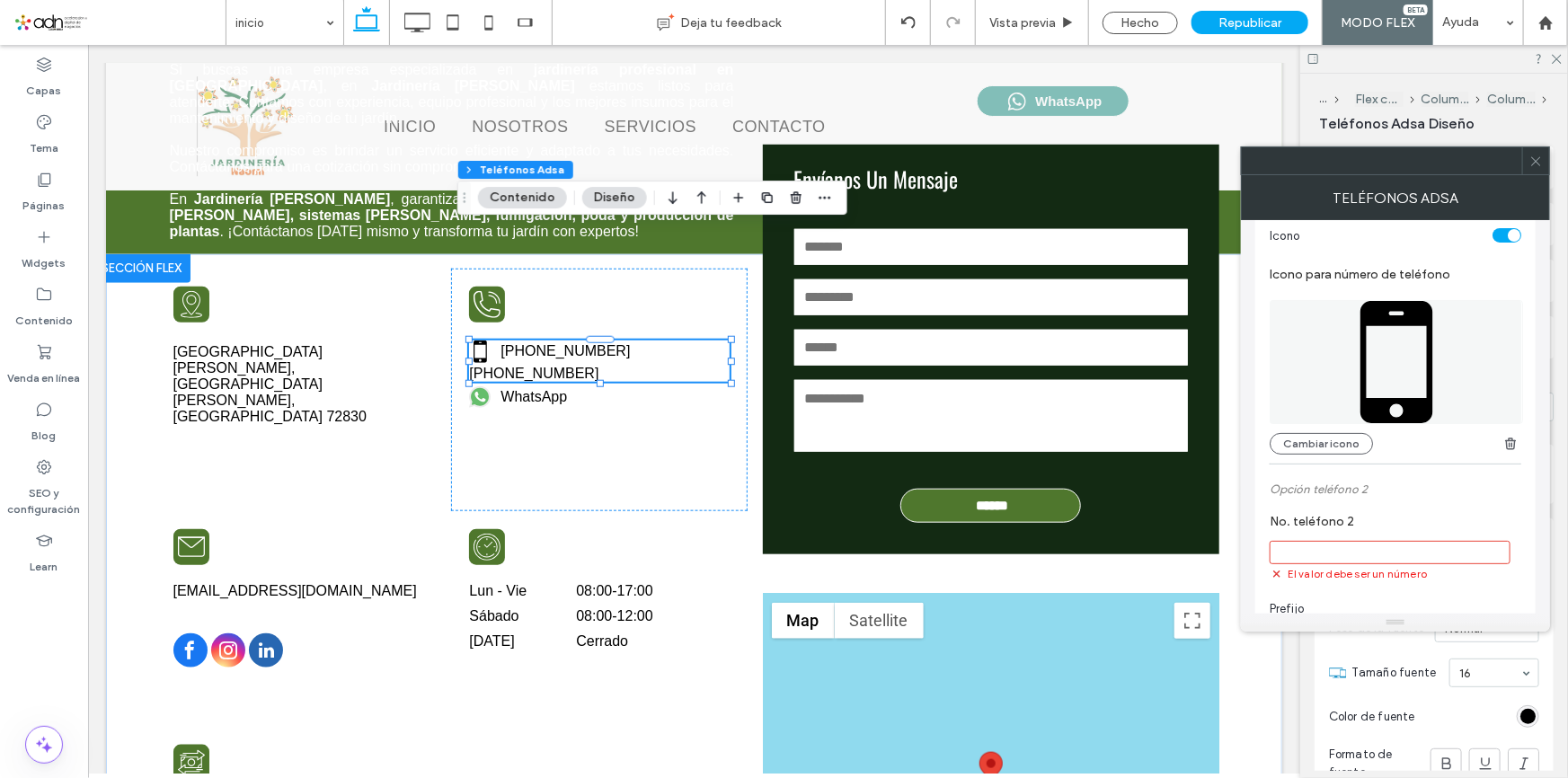
scroll to position [104, 0]
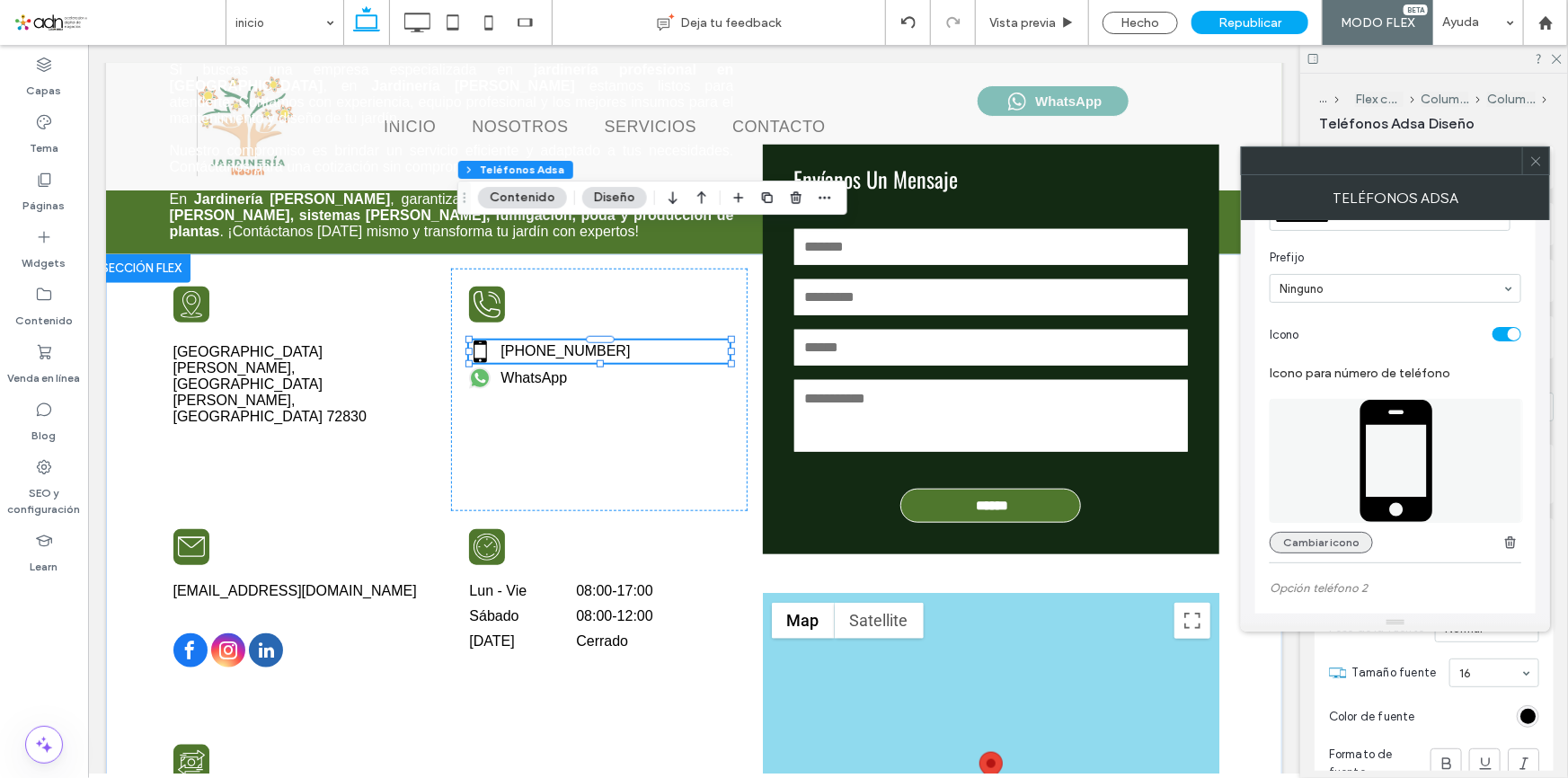
click at [1339, 545] on button "Cambiar icono" at bounding box center [1321, 543] width 104 height 22
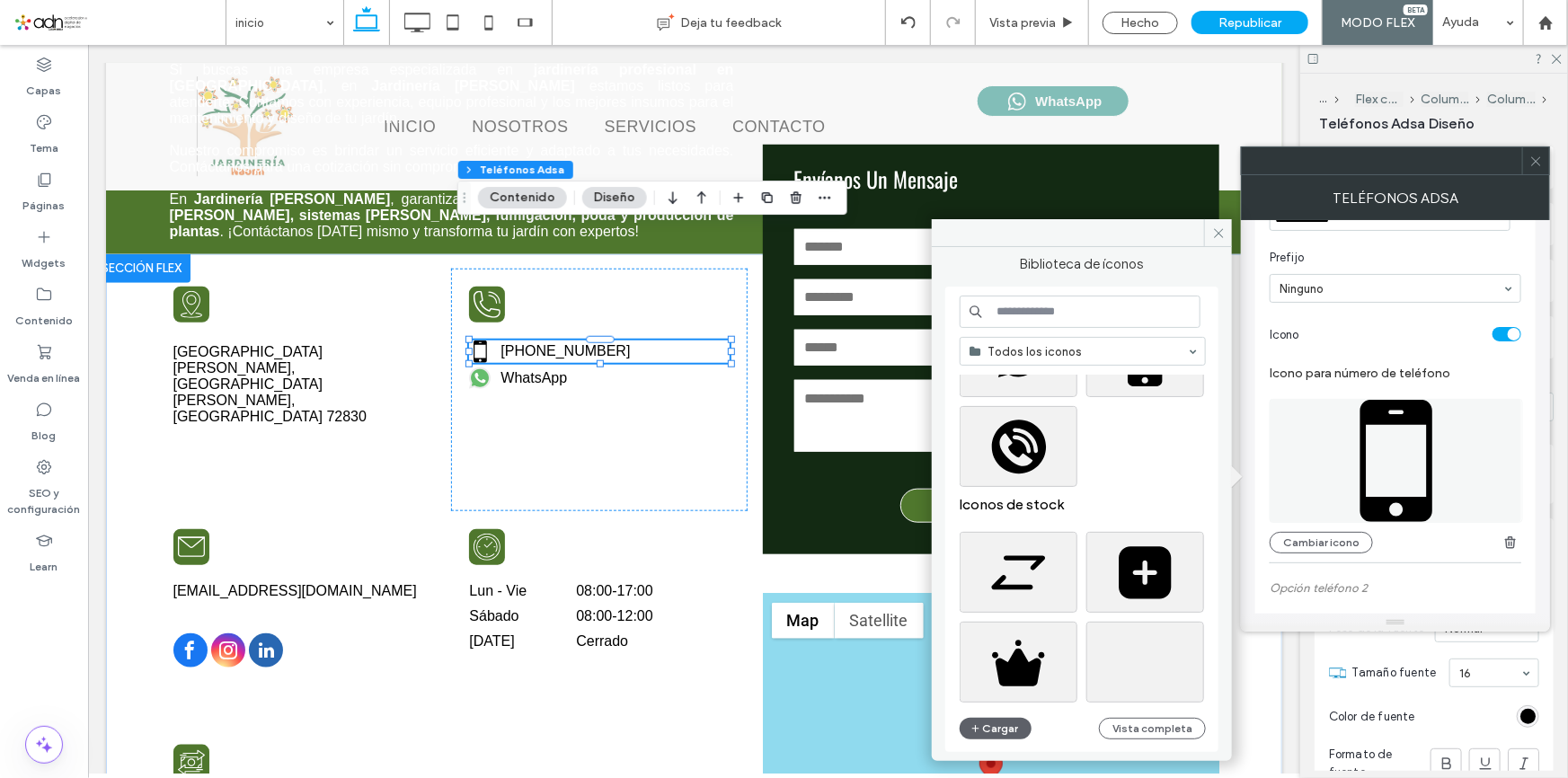
scroll to position [0, 0]
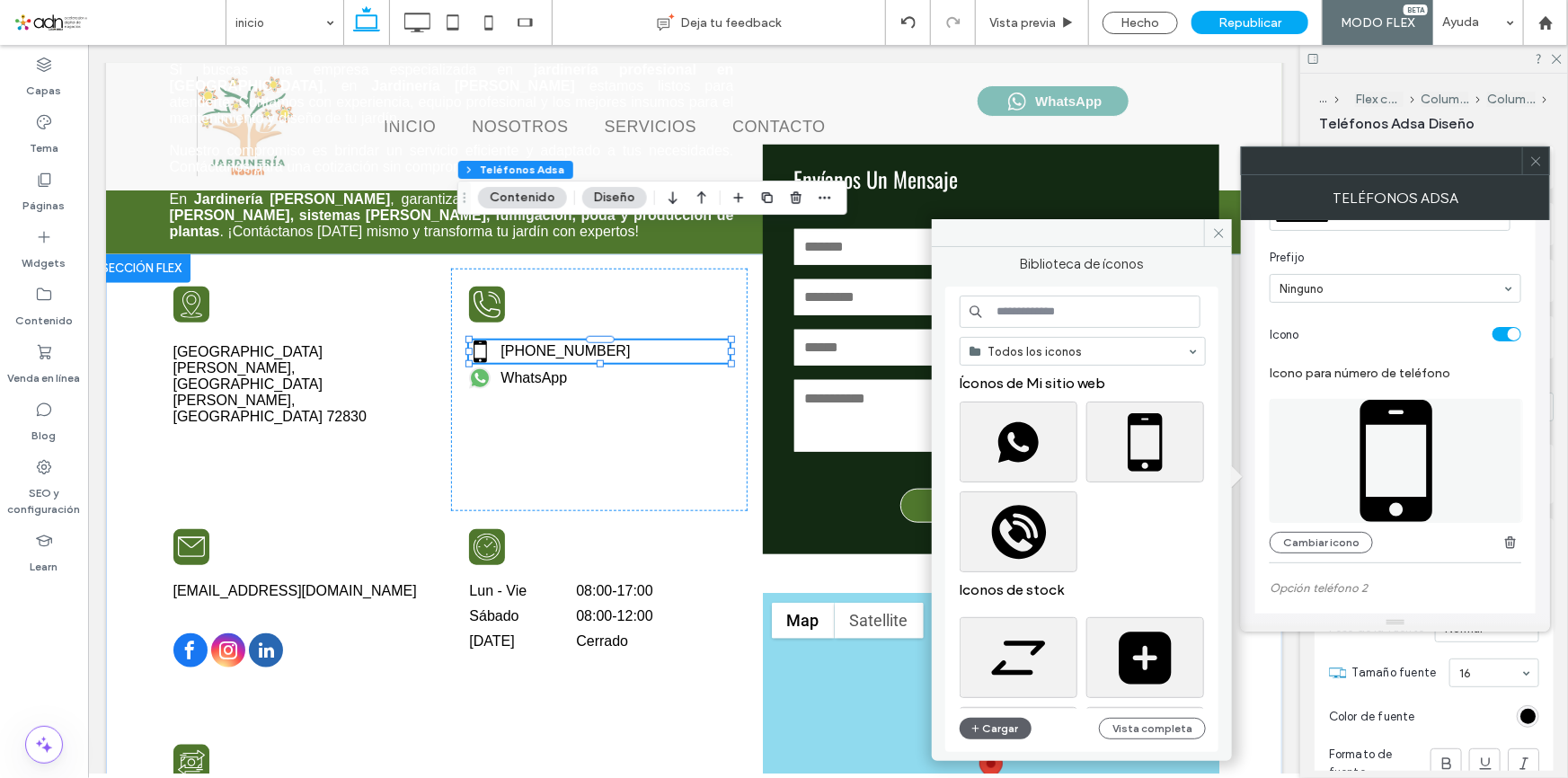
click at [1055, 318] on input at bounding box center [1080, 312] width 241 height 32
type input "*"
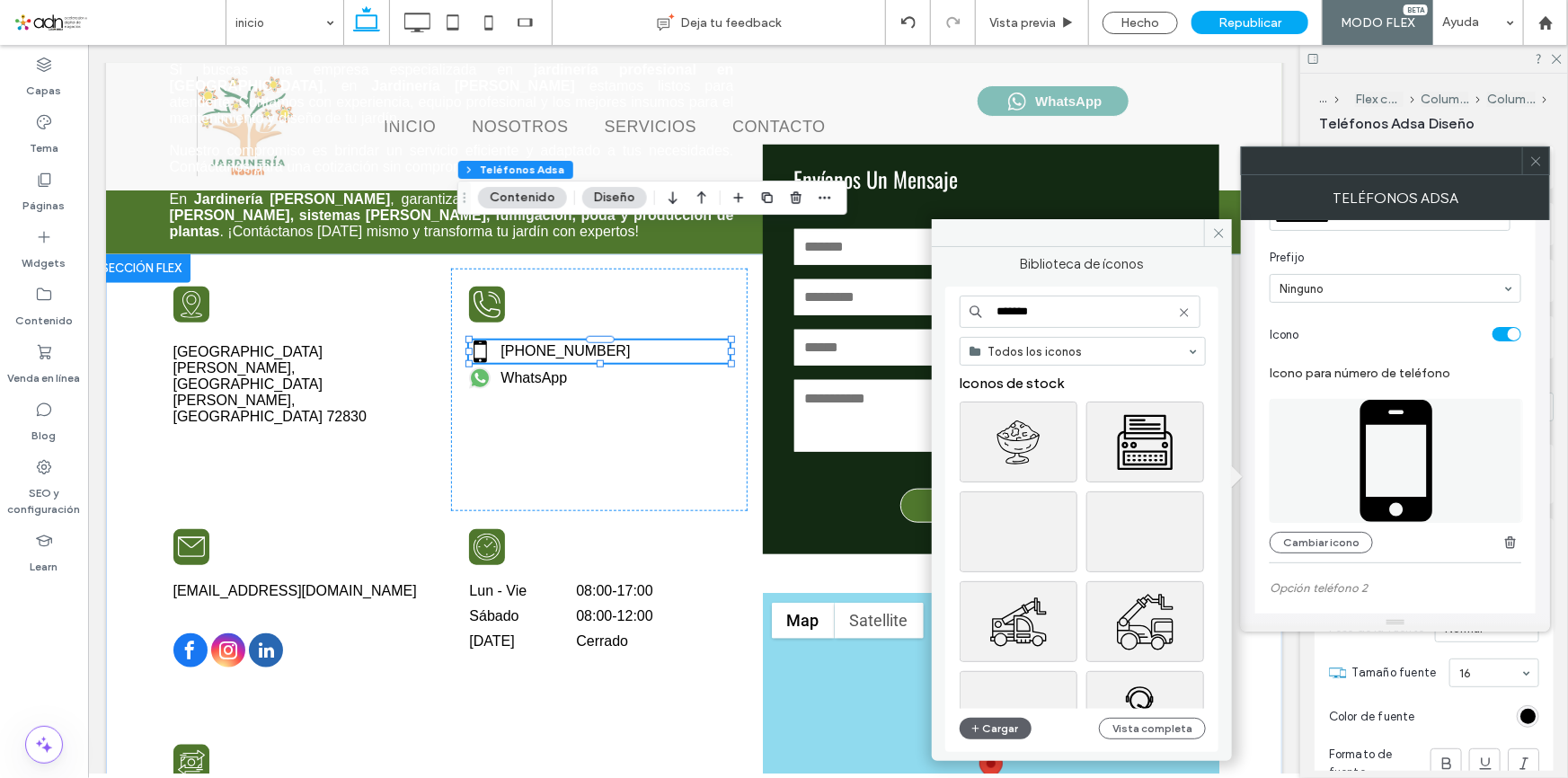
type input "********"
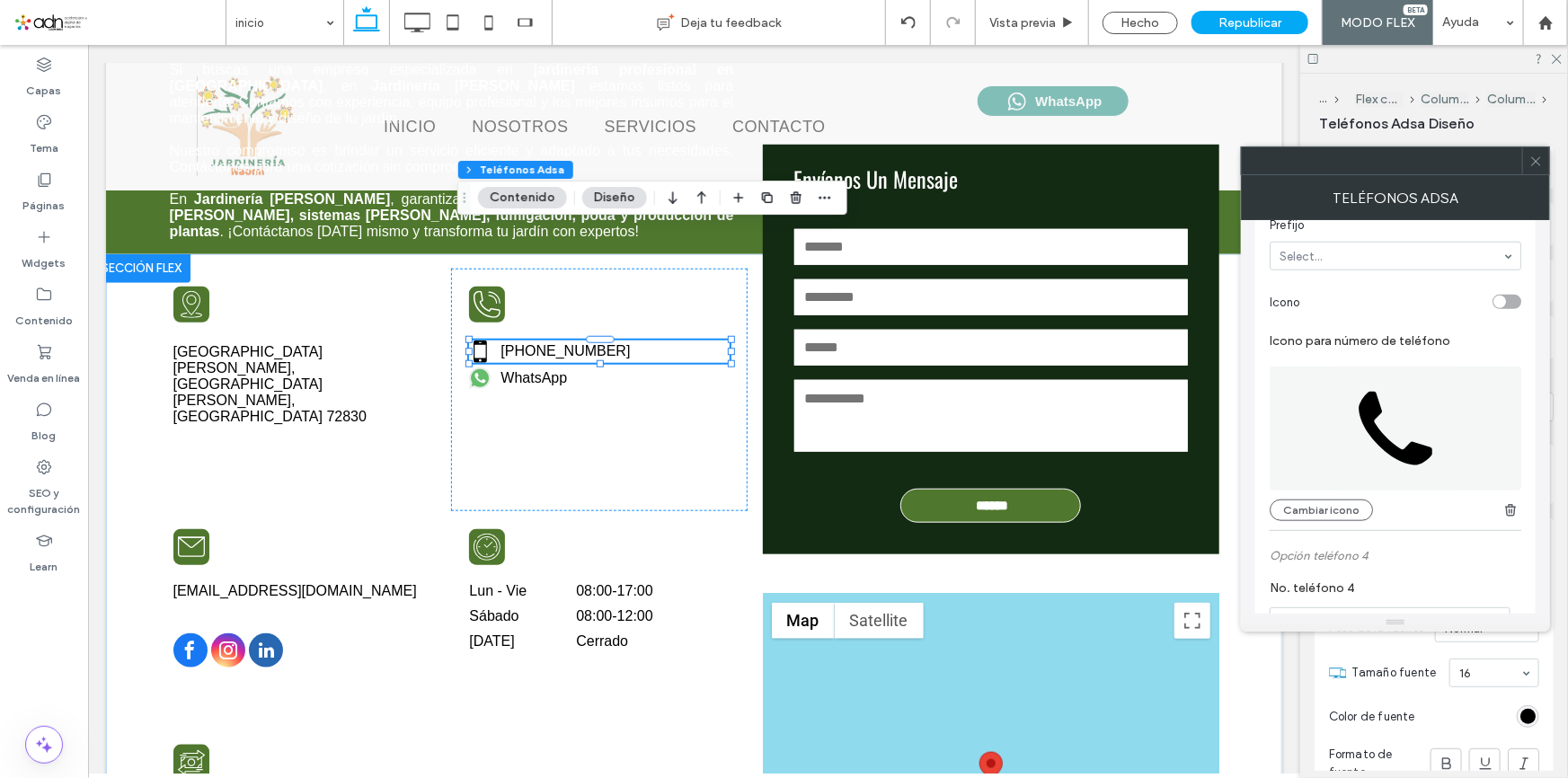
scroll to position [838, 0]
click at [1329, 522] on button "Cambiar icono" at bounding box center [1321, 511] width 104 height 22
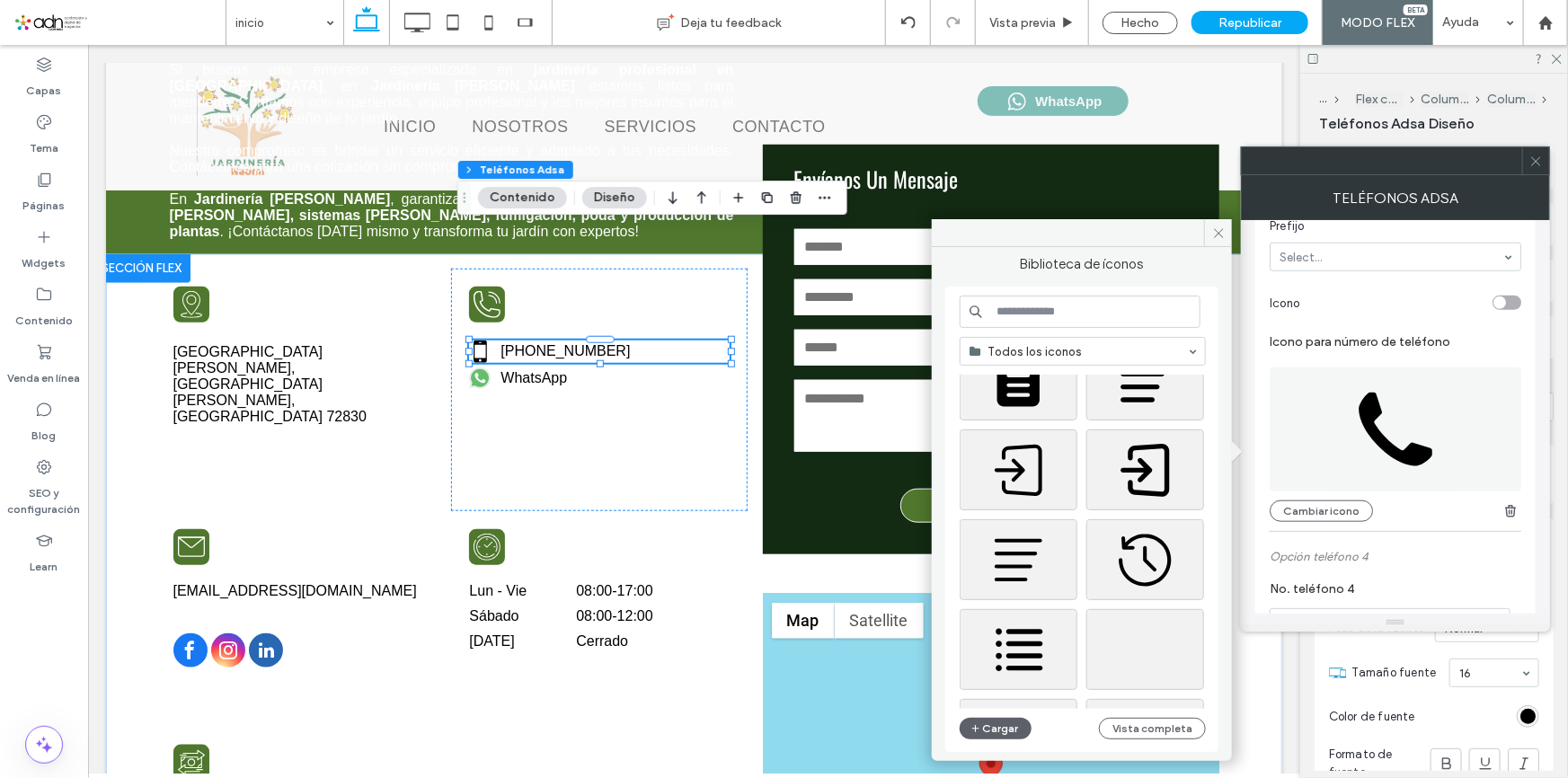
scroll to position [1973, 0]
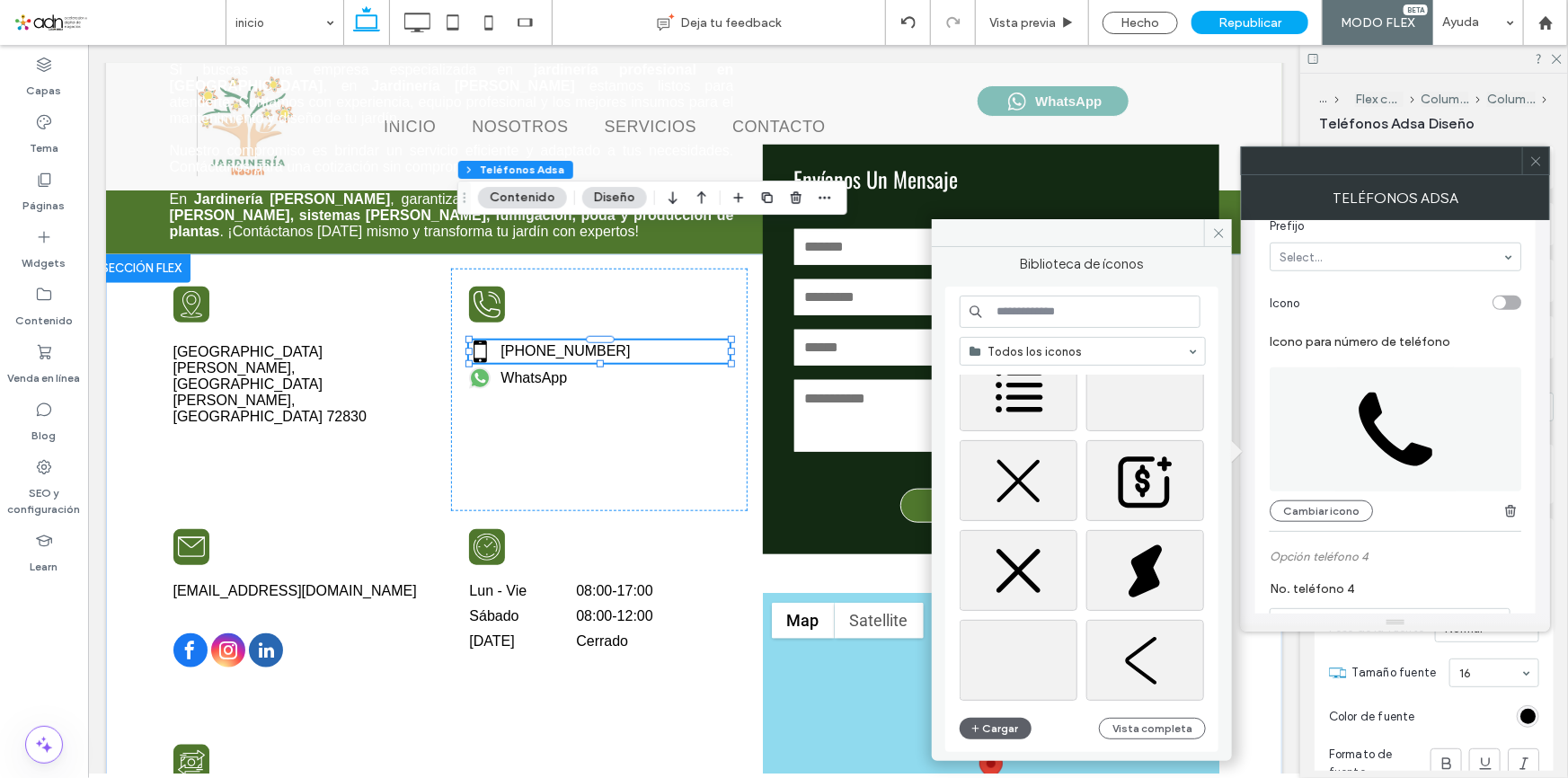
click at [1395, 457] on icon at bounding box center [1396, 429] width 74 height 74
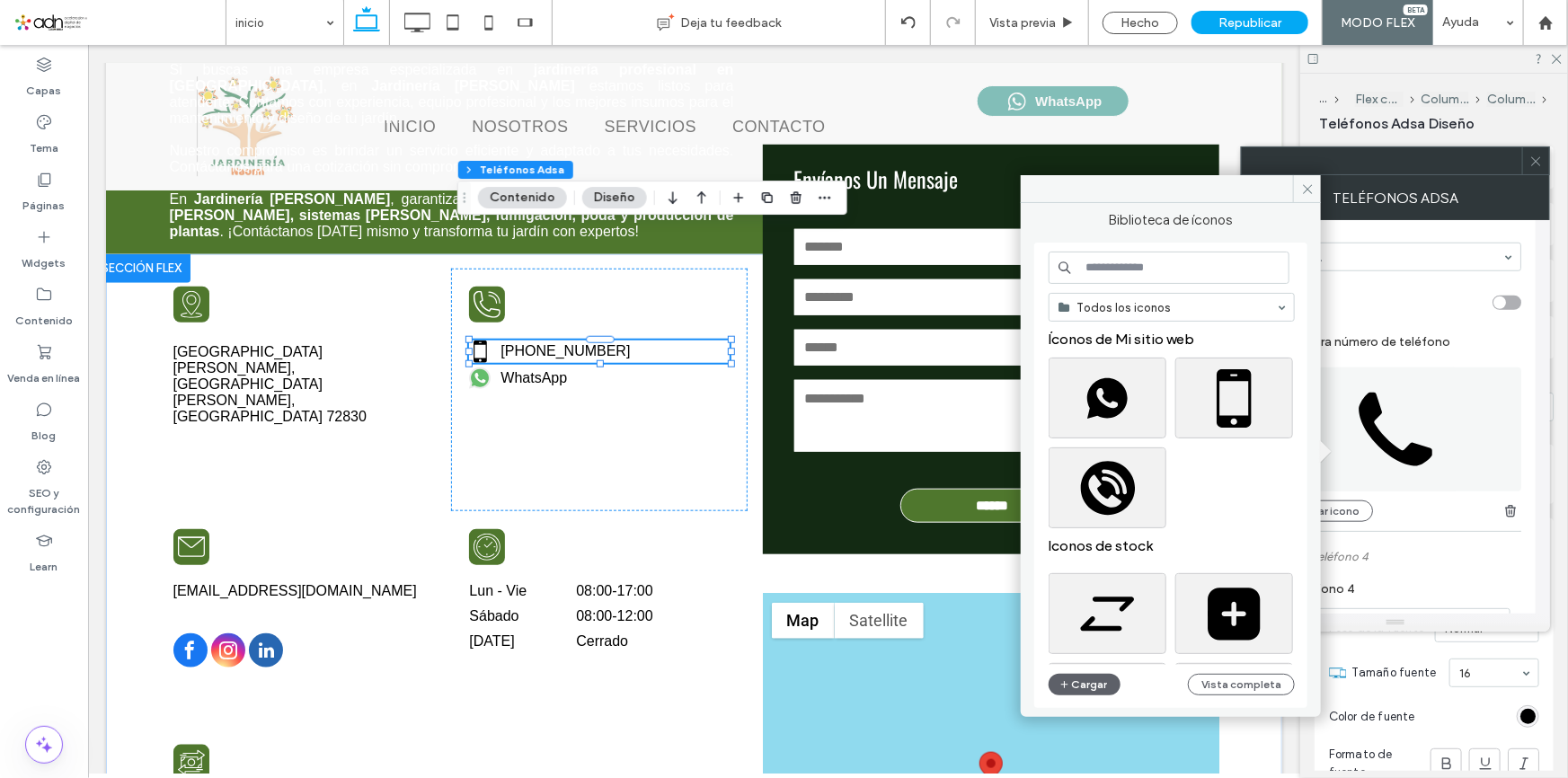
click at [1392, 457] on icon at bounding box center [1396, 429] width 74 height 74
click at [1311, 189] on icon at bounding box center [1308, 189] width 14 height 14
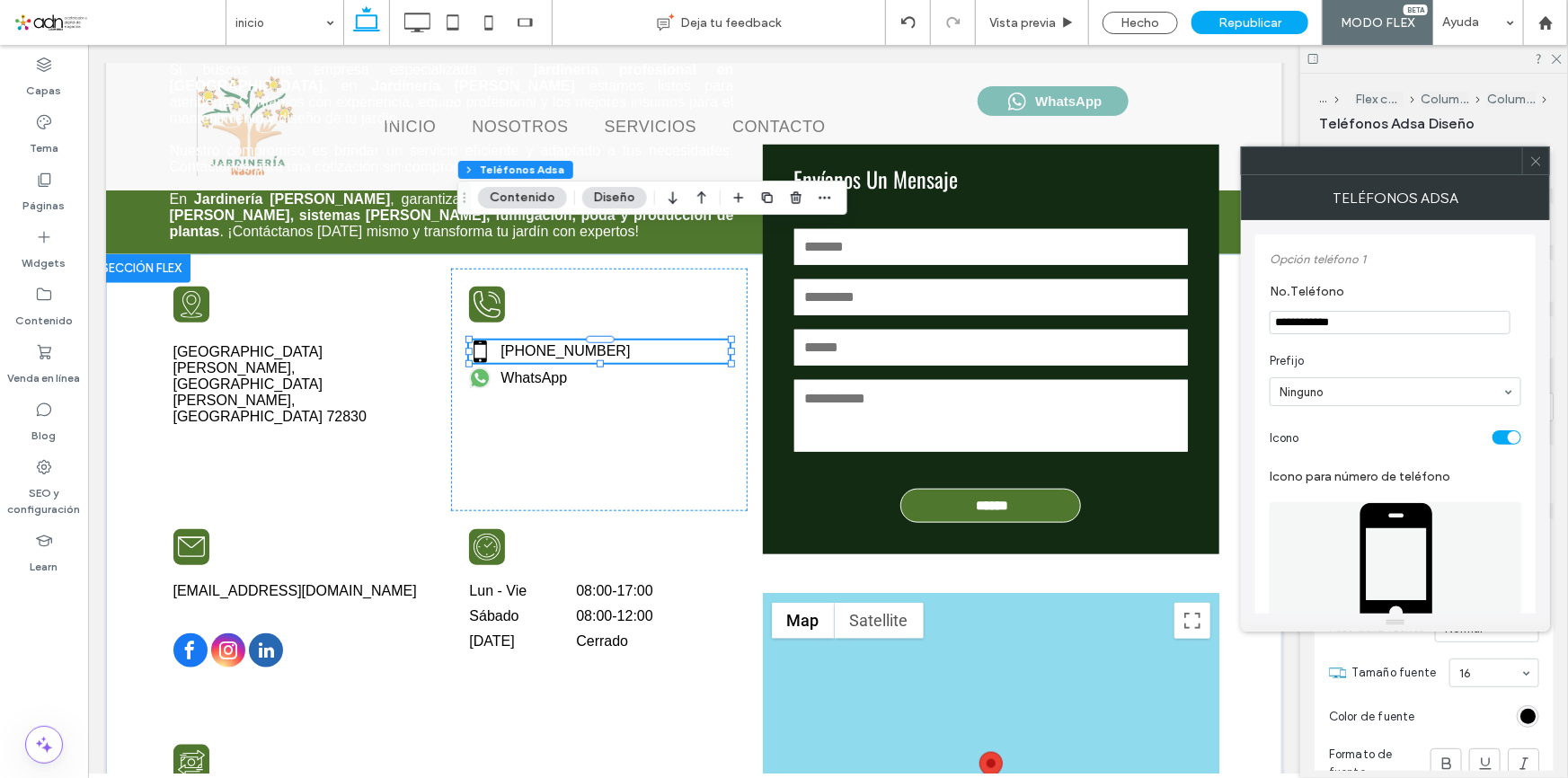
scroll to position [244, 0]
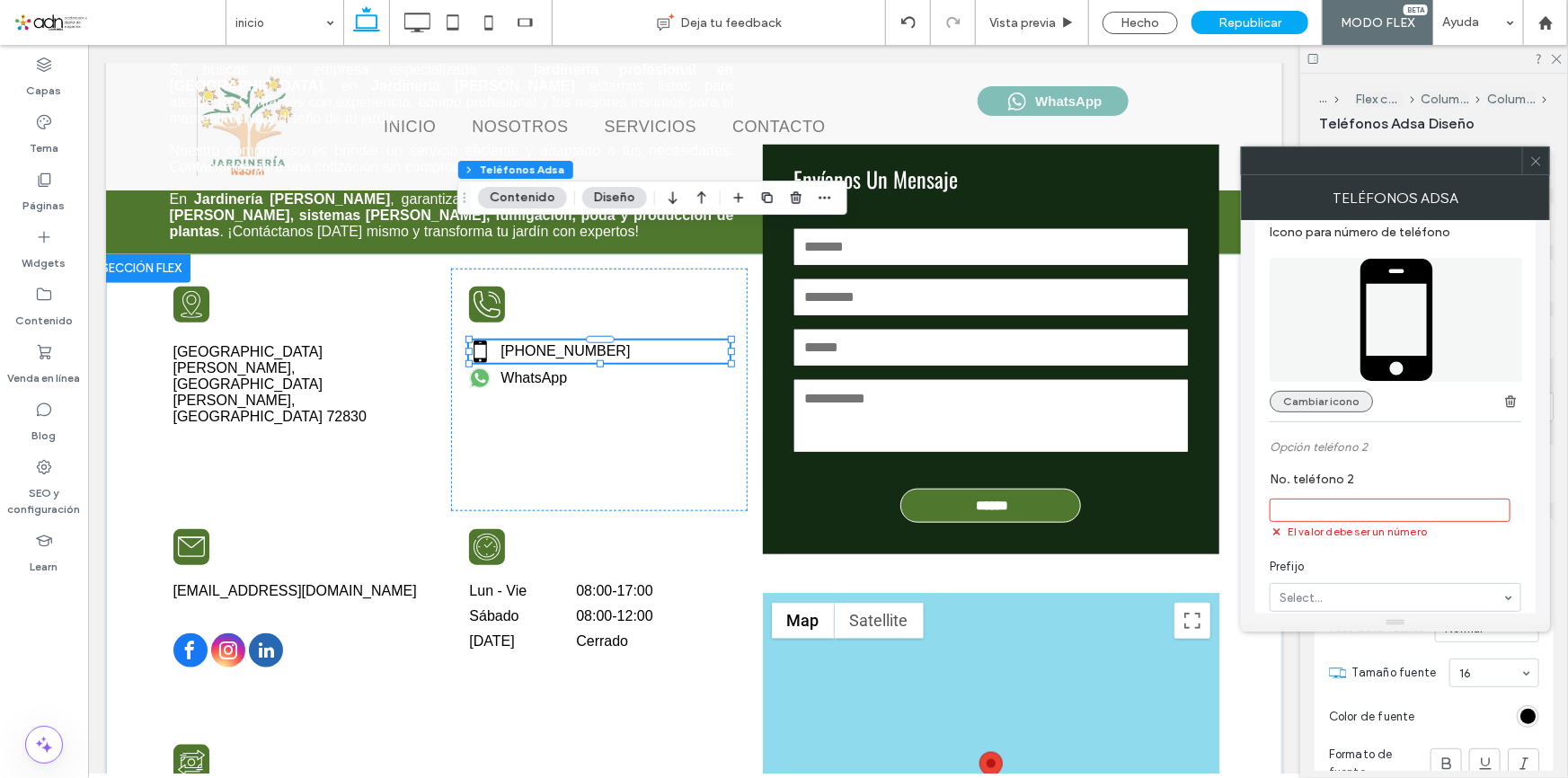
click at [1315, 404] on button "Cambiar icono" at bounding box center [1321, 401] width 104 height 22
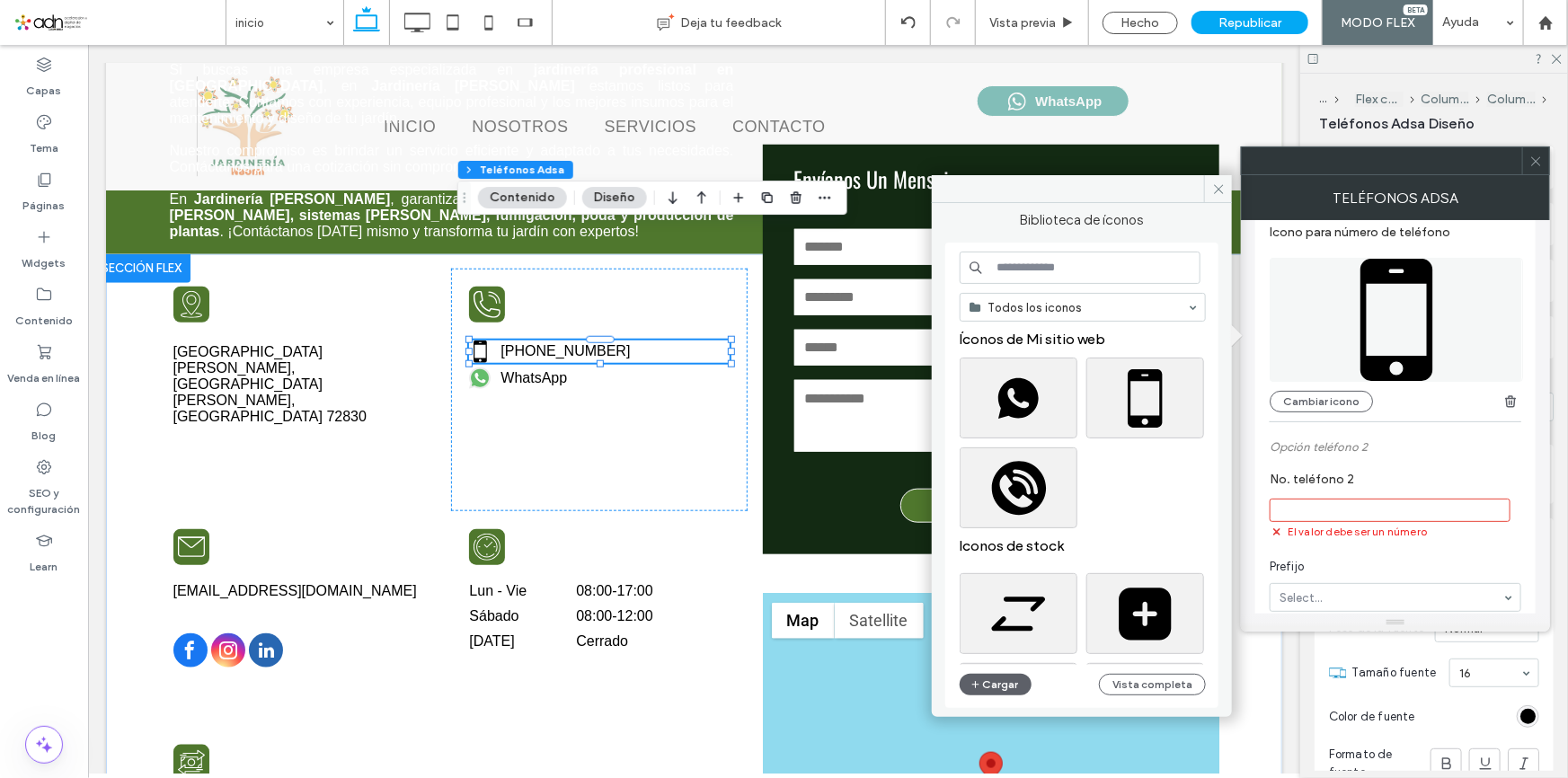
click at [1057, 252] on input at bounding box center [1080, 268] width 241 height 32
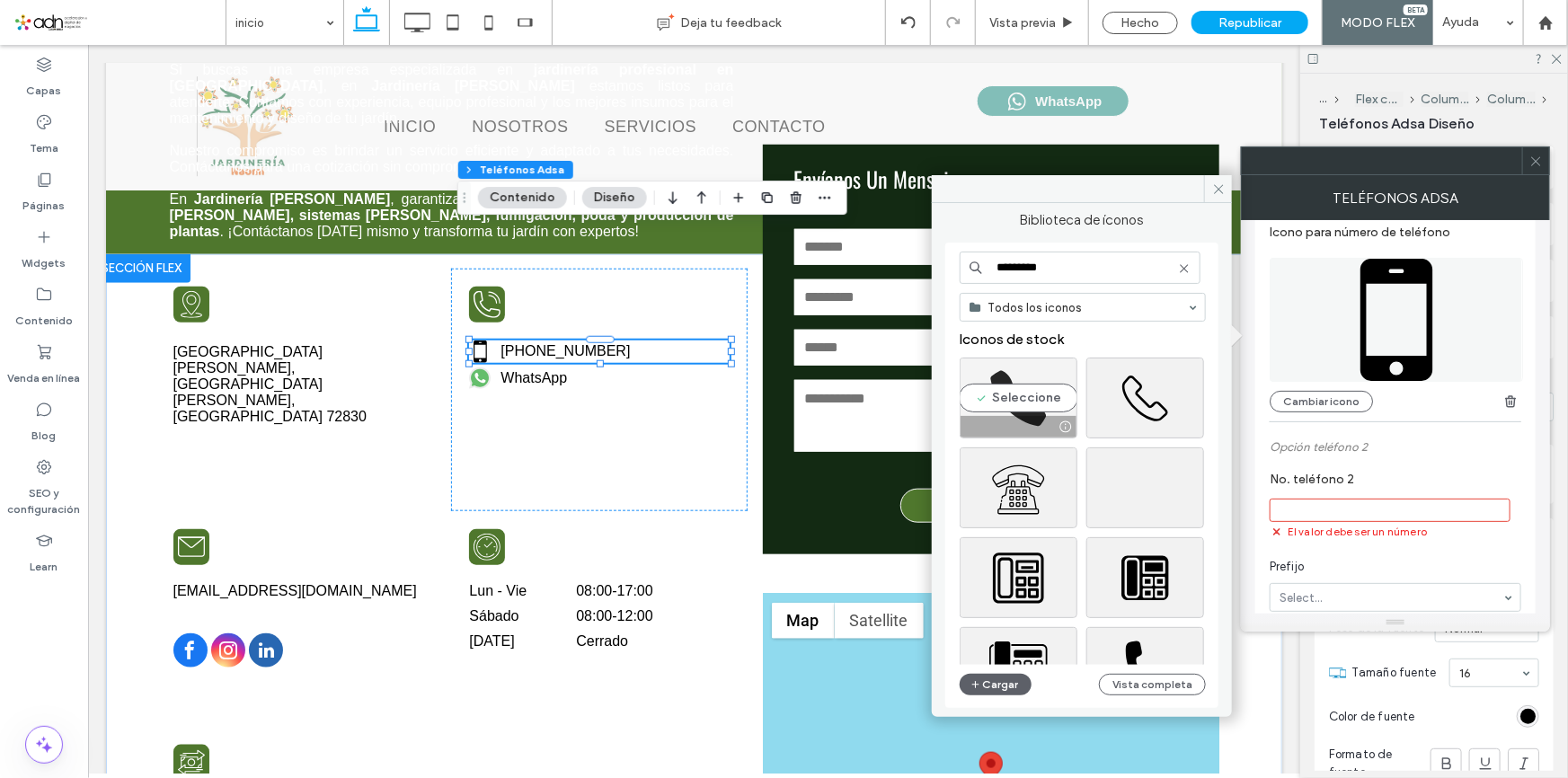
type input "*********"
click at [1008, 380] on div "Seleccione" at bounding box center [1018, 397] width 118 height 81
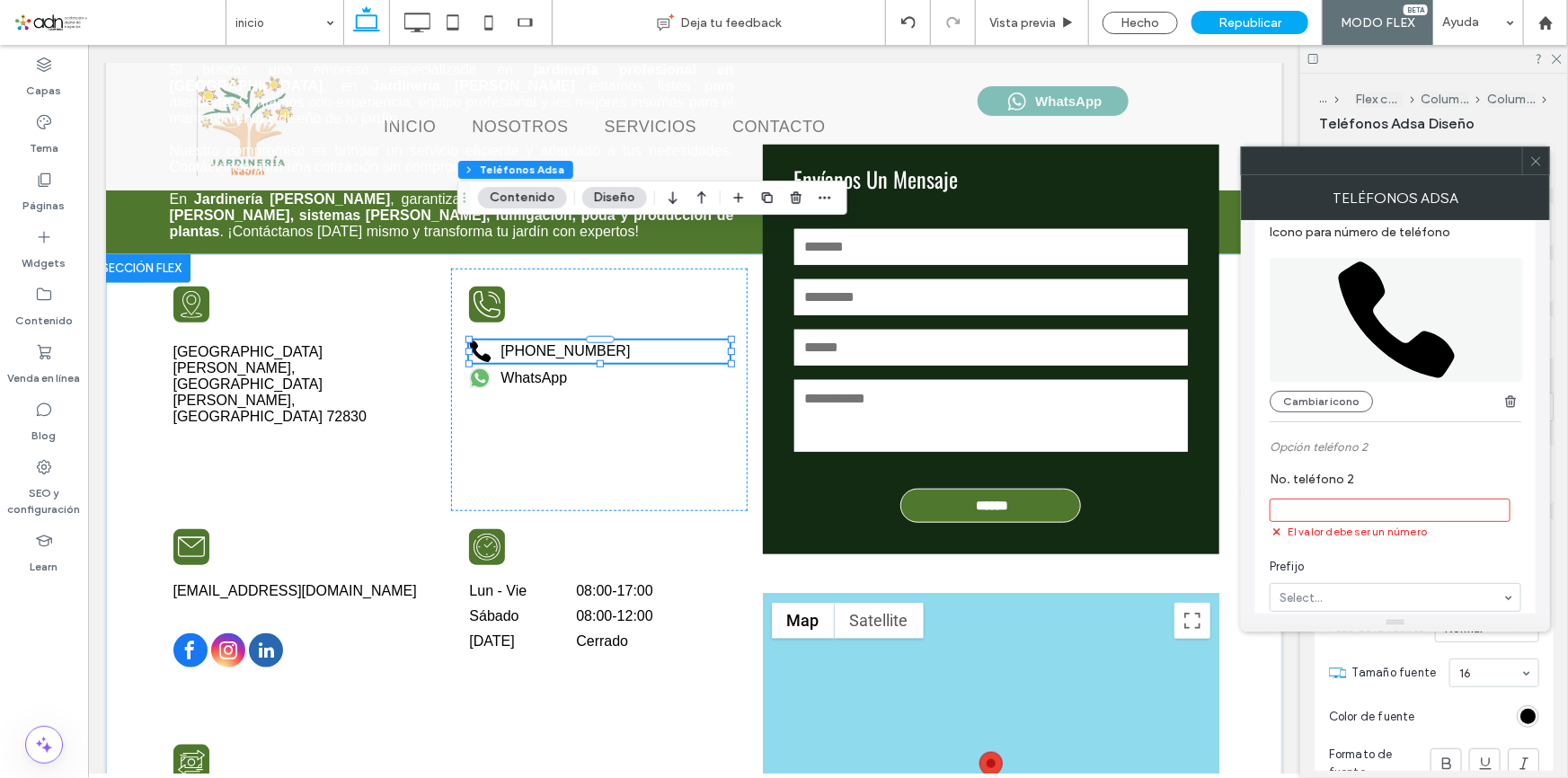
click at [1531, 168] on span at bounding box center [1536, 160] width 14 height 27
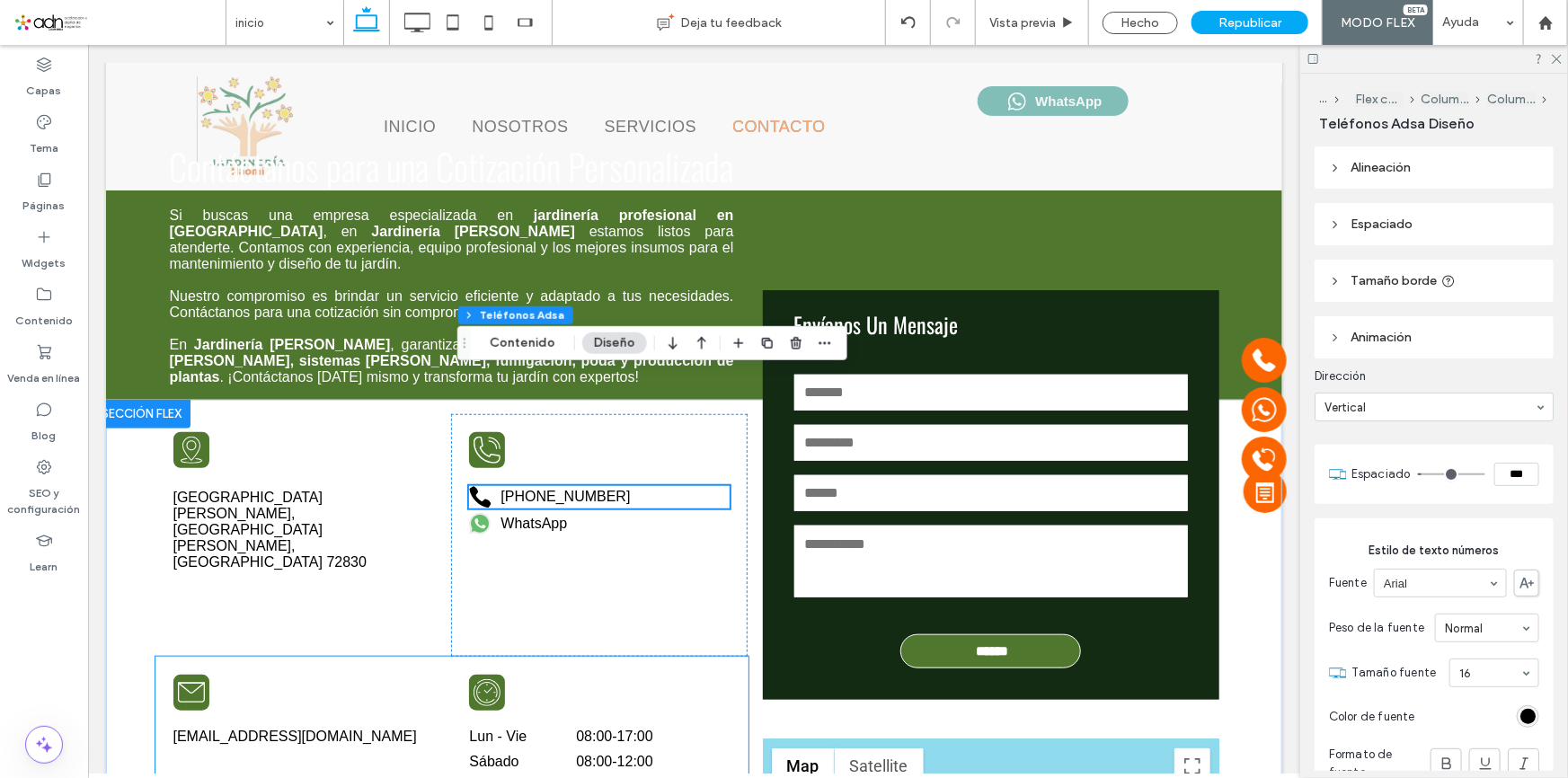
scroll to position [4240, 0]
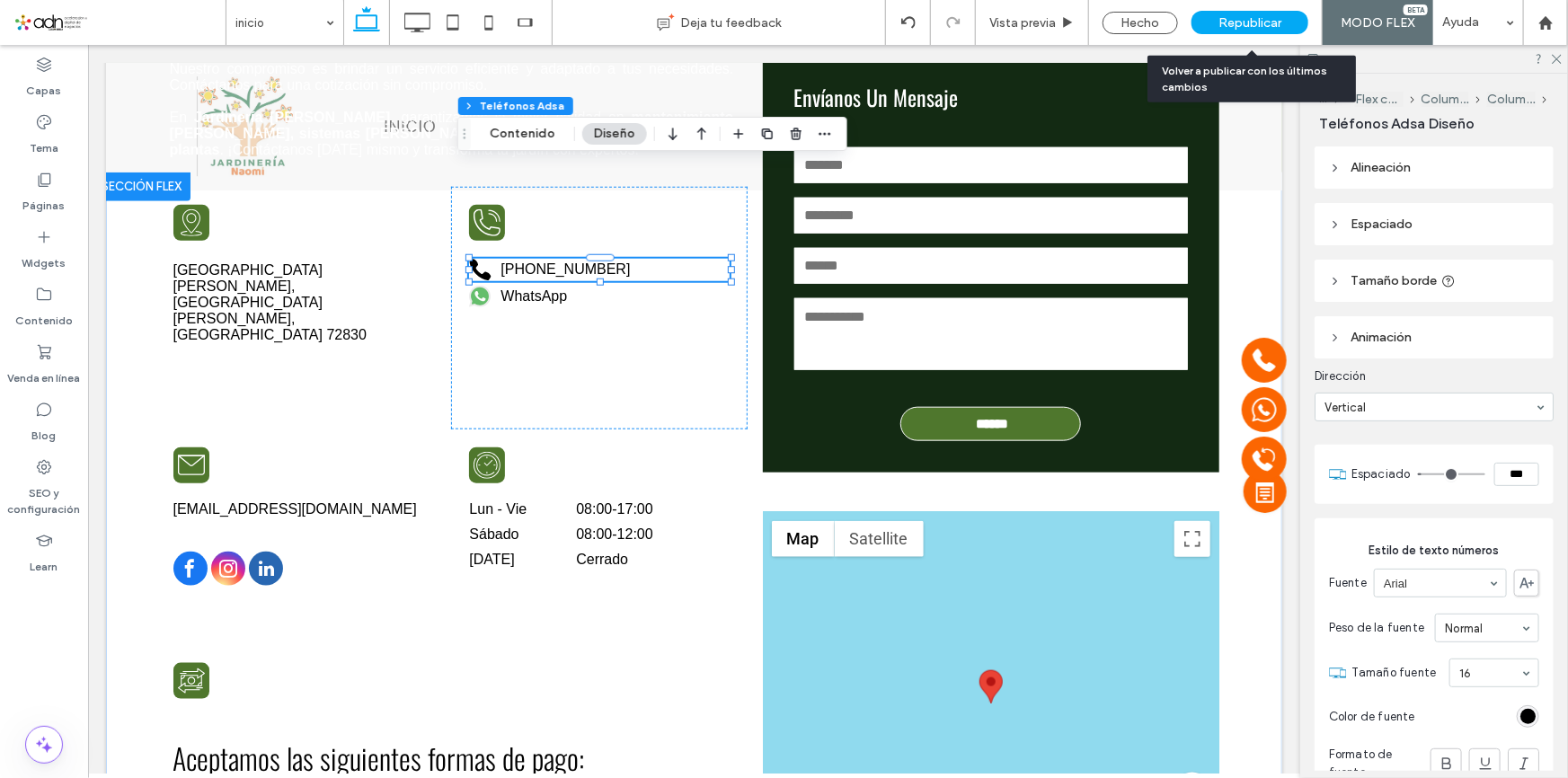
click at [1230, 36] on div "Republicar" at bounding box center [1249, 22] width 117 height 45
click at [1251, 20] on span "Republicar" at bounding box center [1249, 22] width 63 height 15
